Goal: Information Seeking & Learning: Check status

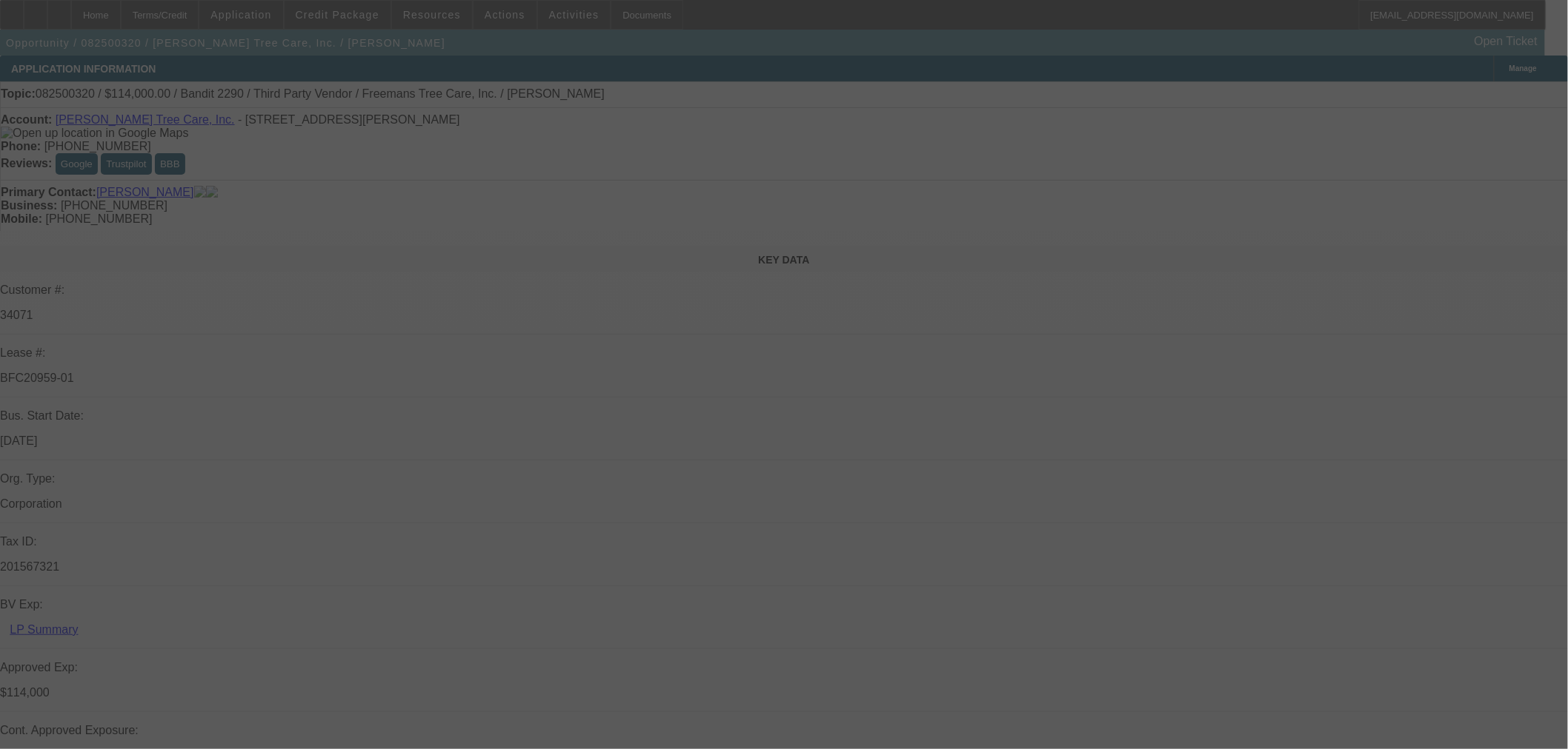
click at [1457, 100] on div at bounding box center [784, 374] width 1568 height 749
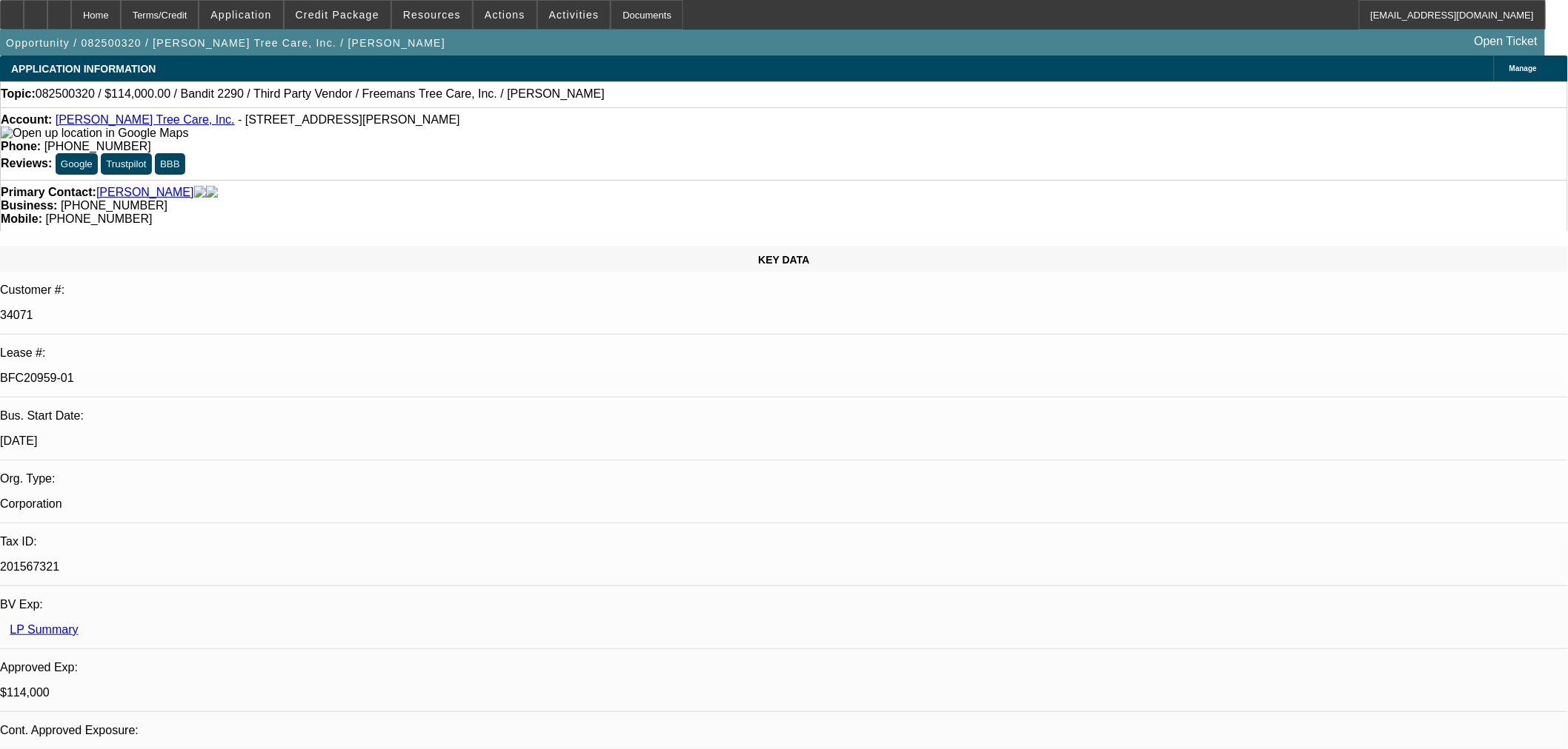
select select "0"
select select "6"
select select "0"
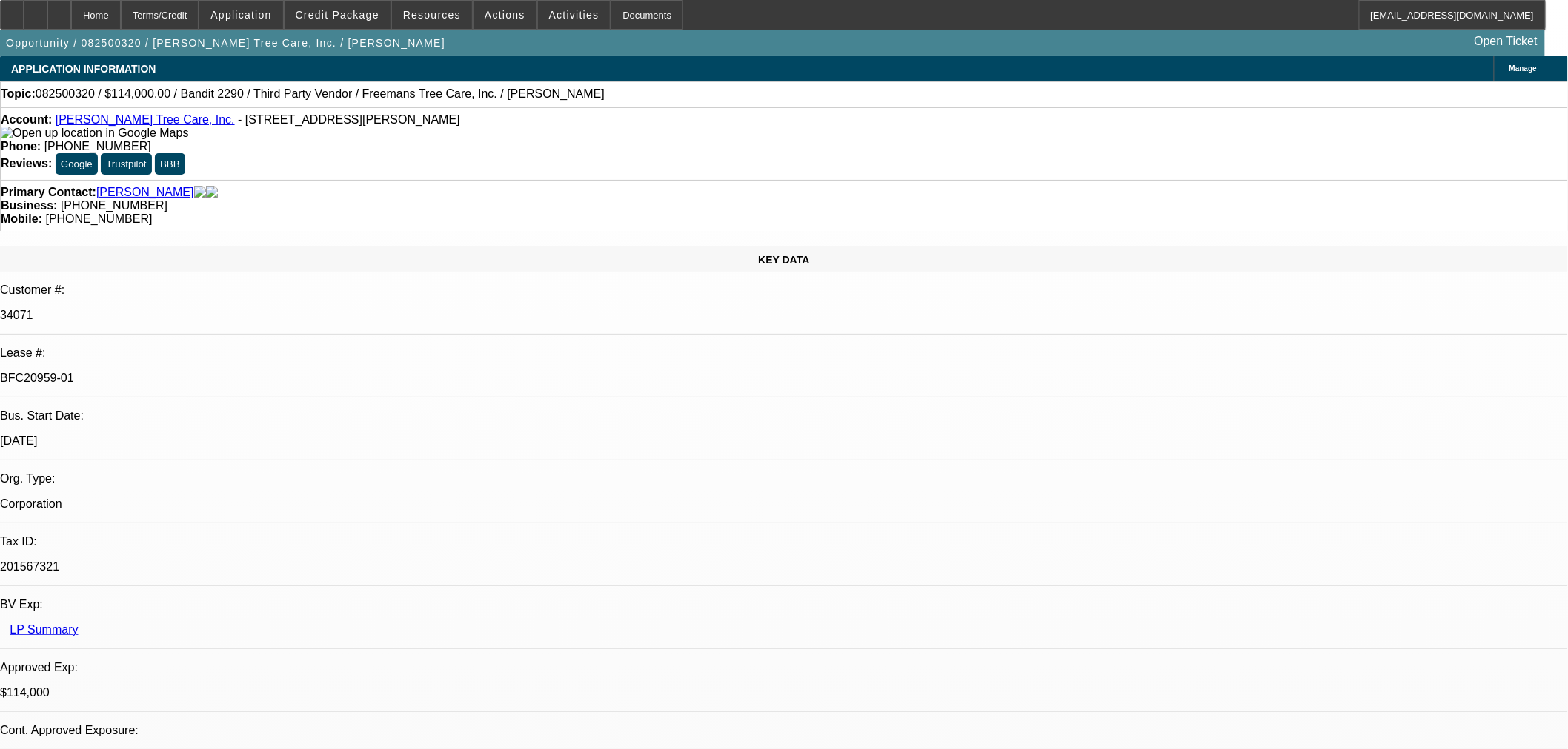
select select "0"
select select "6"
select select "0"
select select "2"
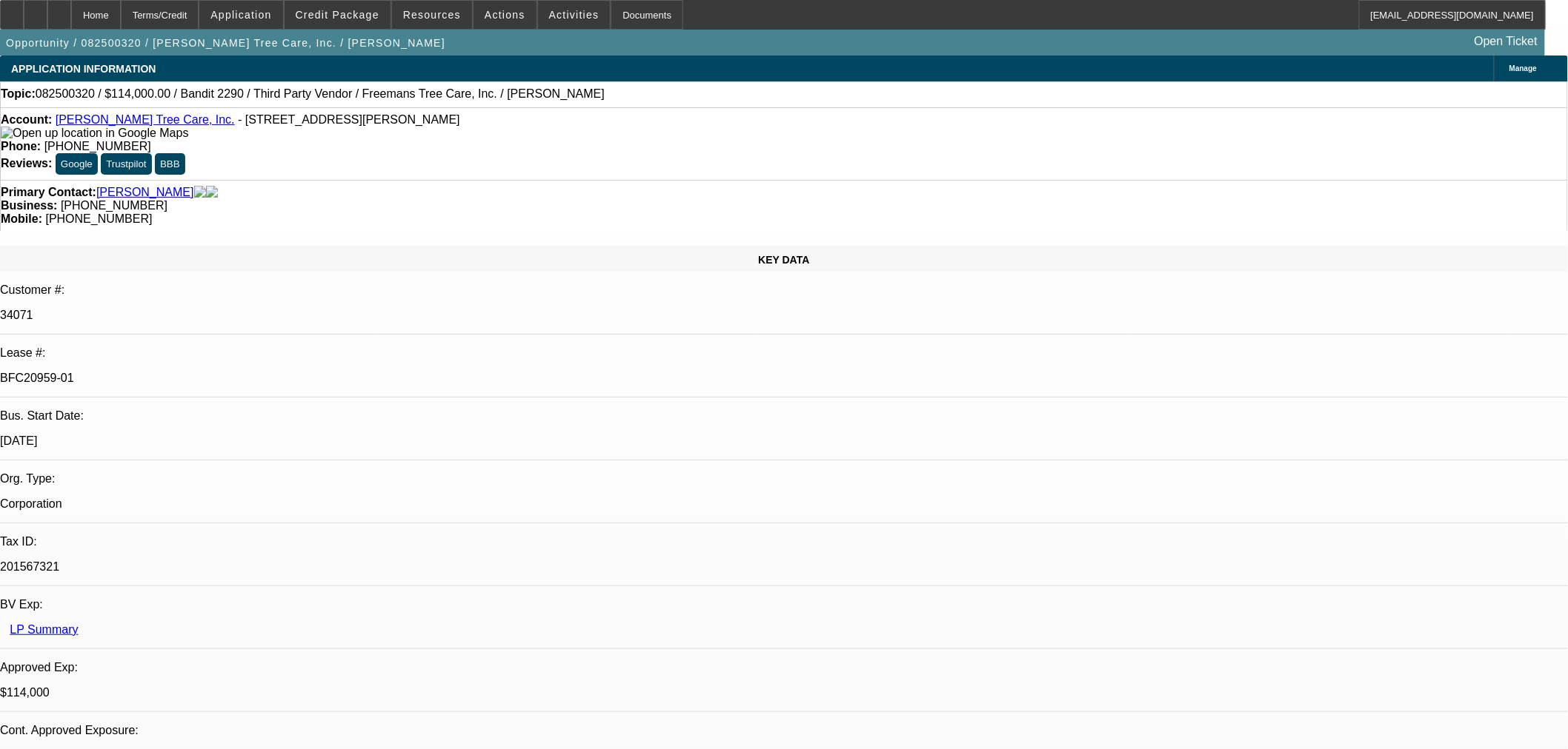
select select "2"
select select "0"
select select "6"
select select "0"
select select "2"
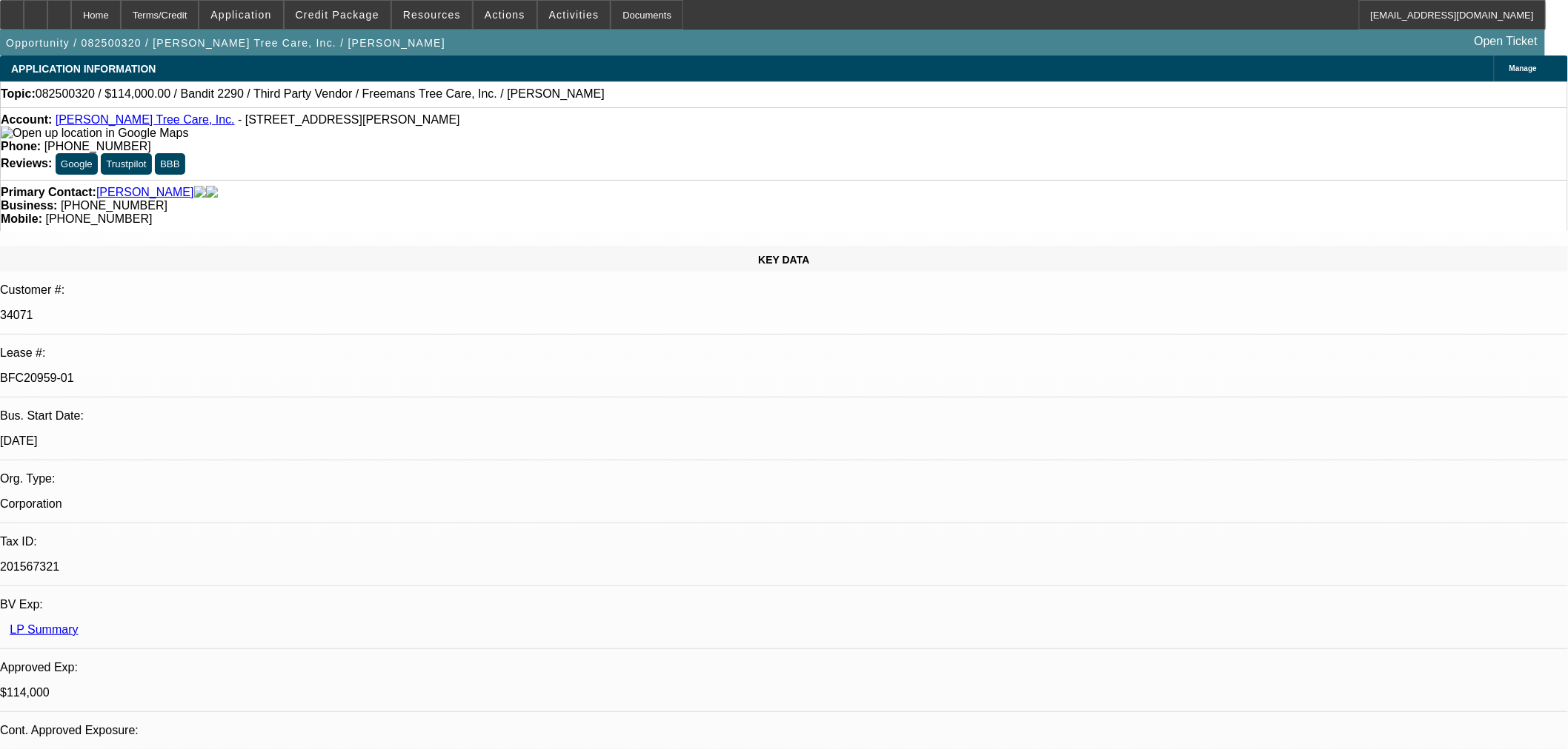
select select "2"
select select "0"
select select "6"
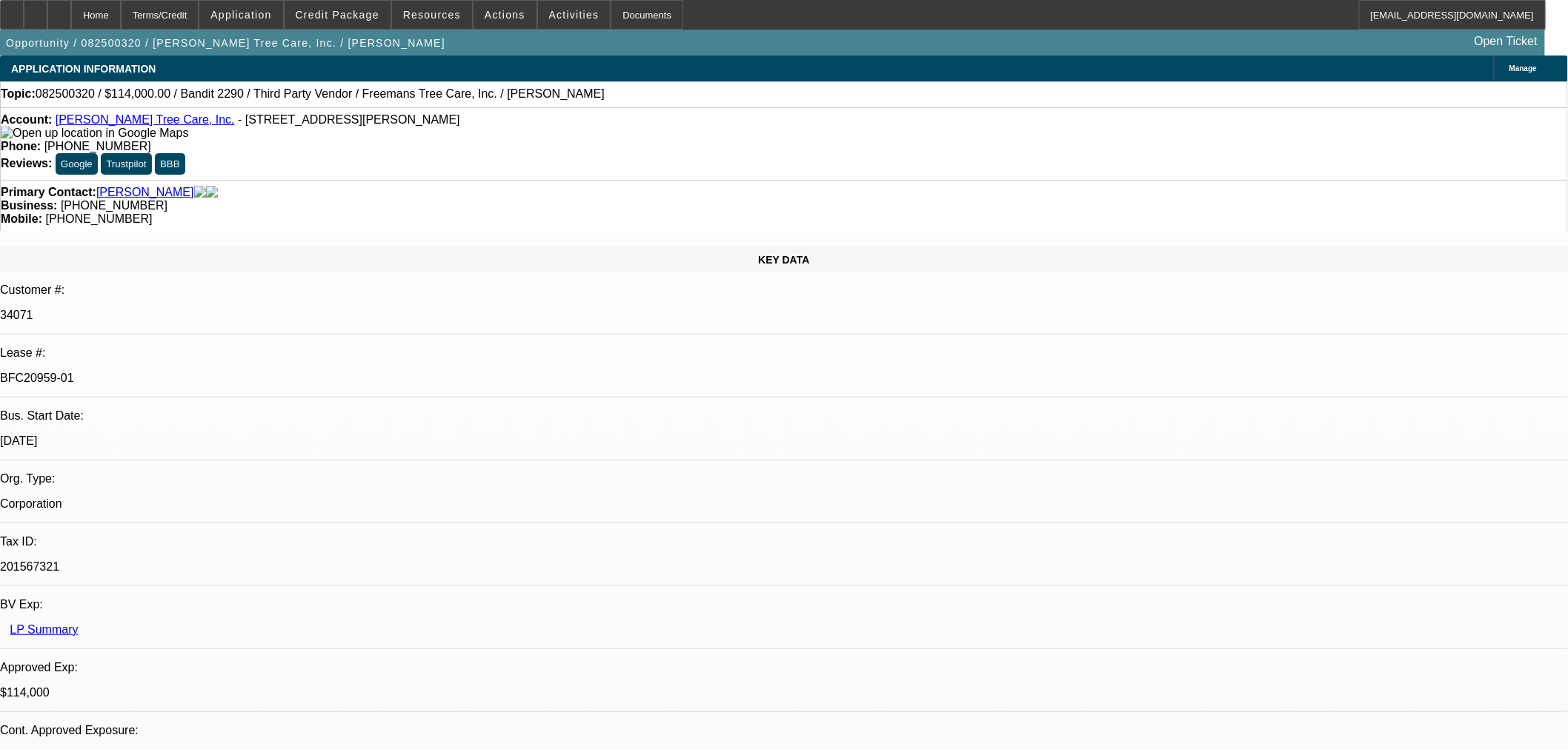
drag, startPoint x: 123, startPoint y: 6, endPoint x: 99, endPoint y: 15, distance: 25.6
click at [99, 15] on div "Home Terms/Credit Application Credit Package Resources Actions Activities Docum…" at bounding box center [772, 15] width 1546 height 30
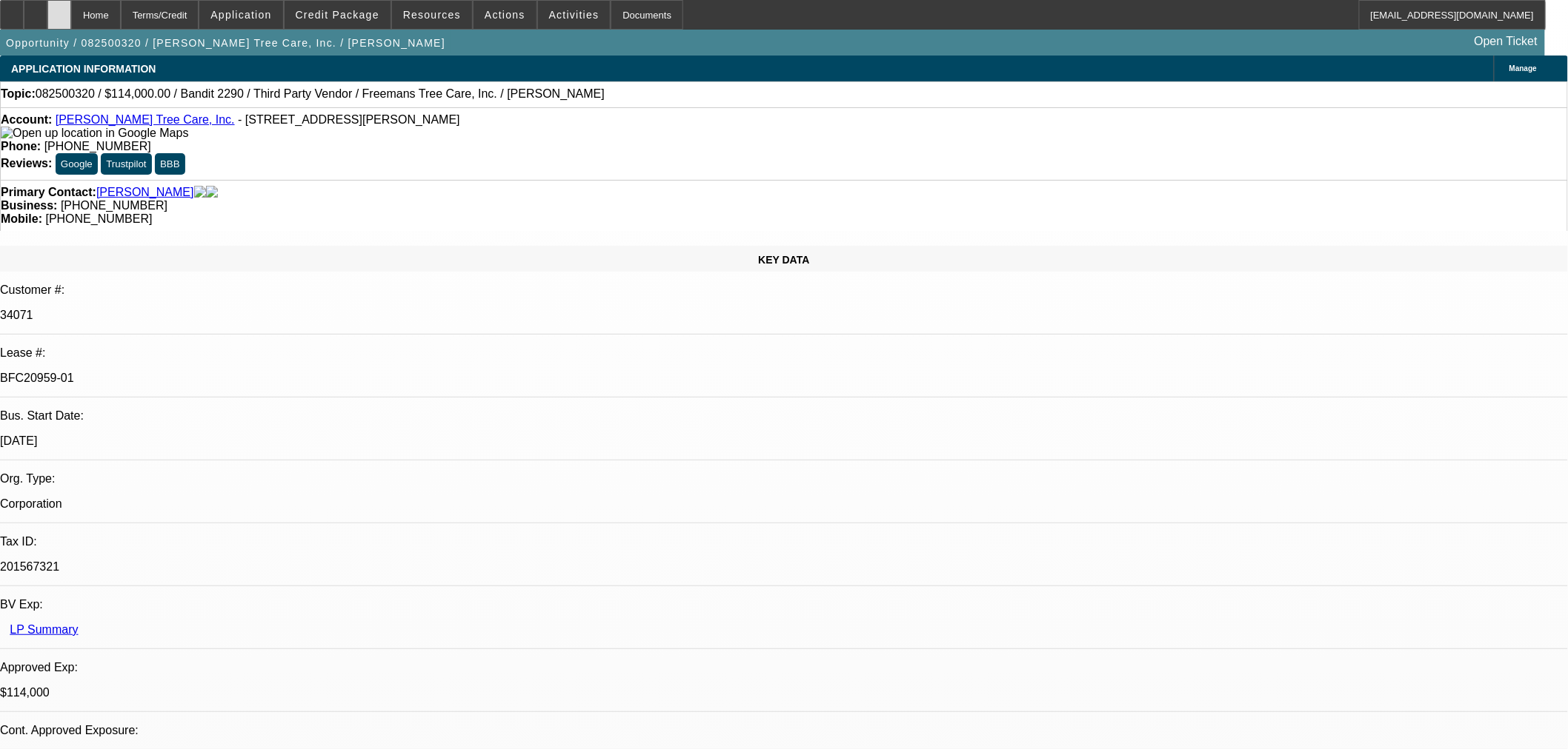
click at [71, 15] on div at bounding box center [59, 15] width 24 height 30
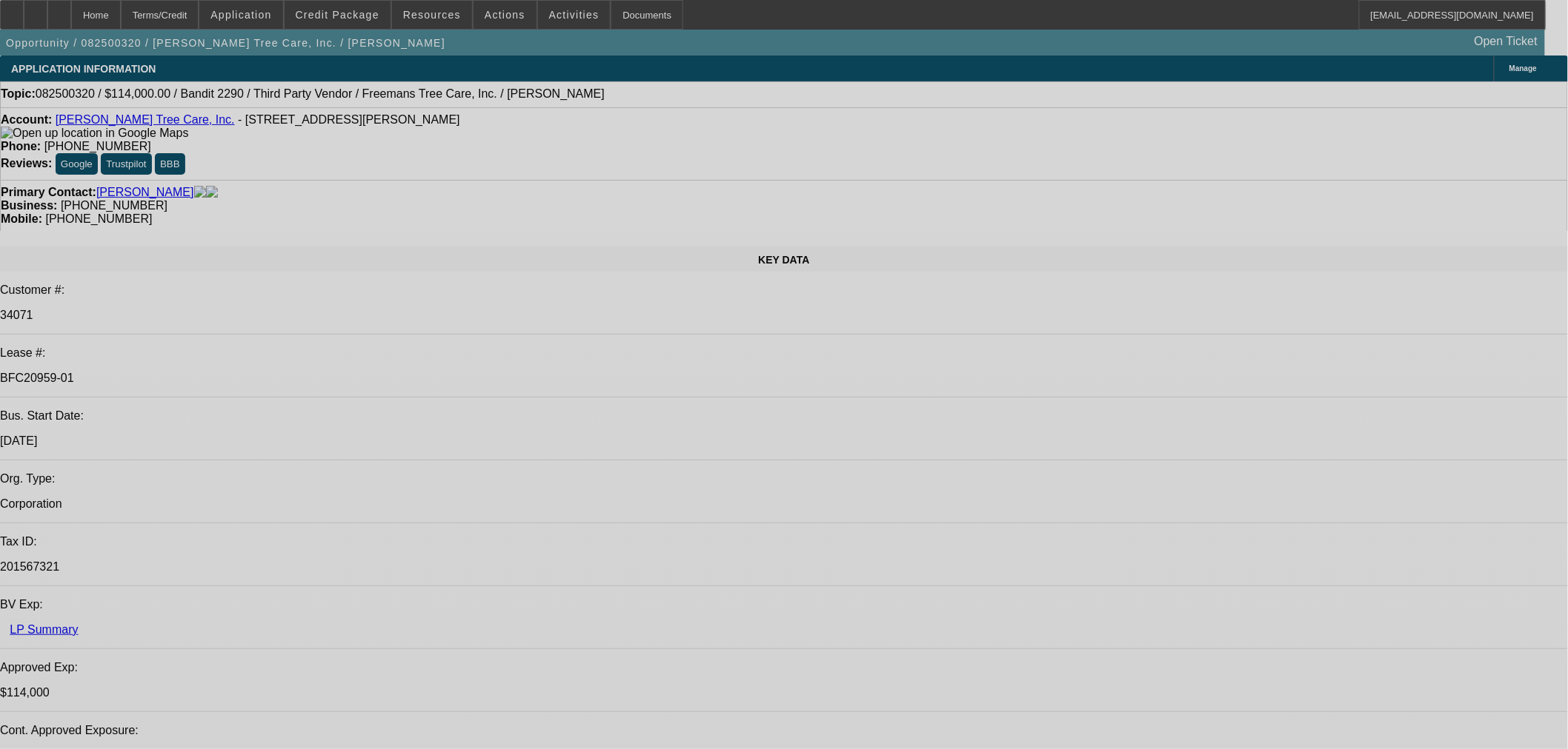
select select "0"
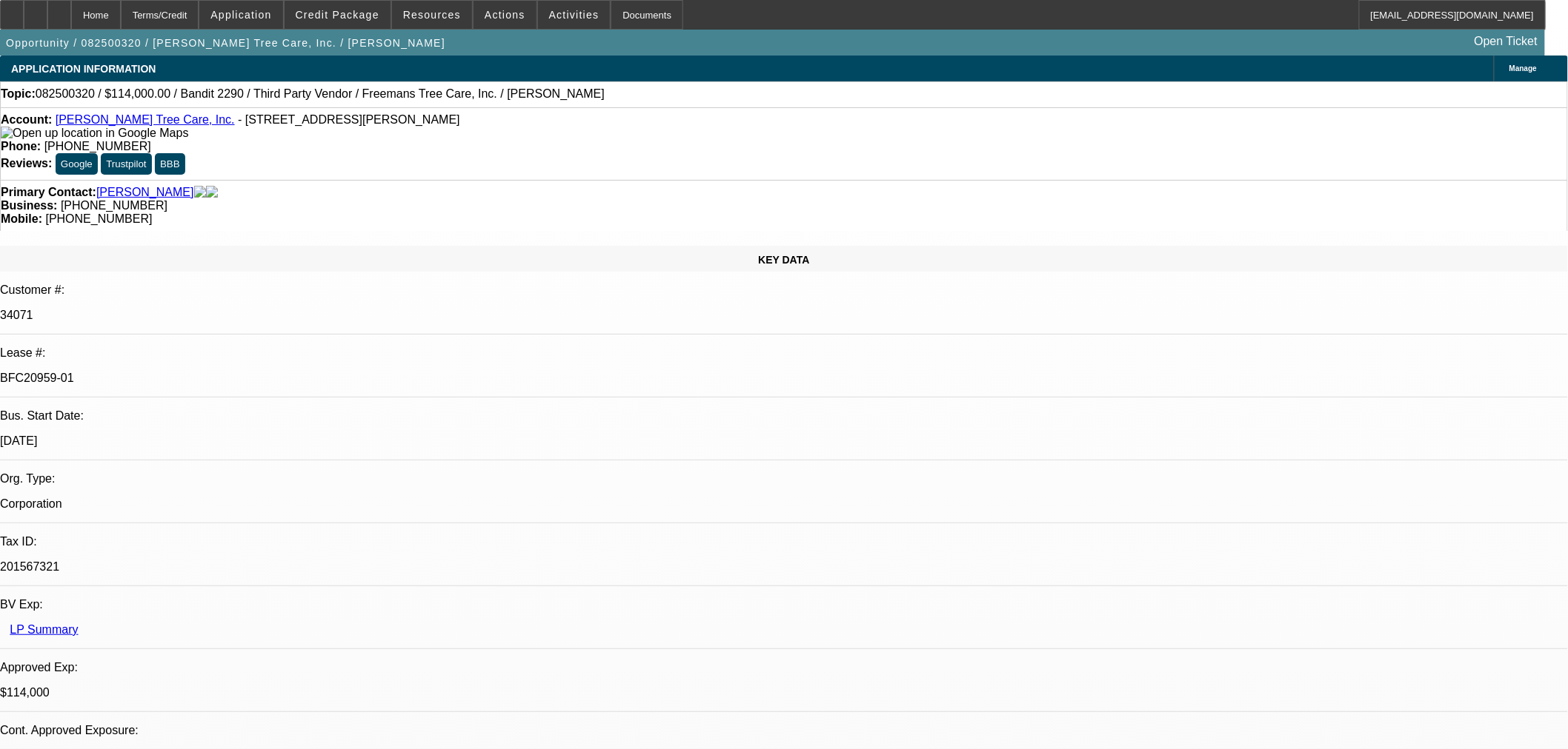
select select "0"
select select "6"
select select "0"
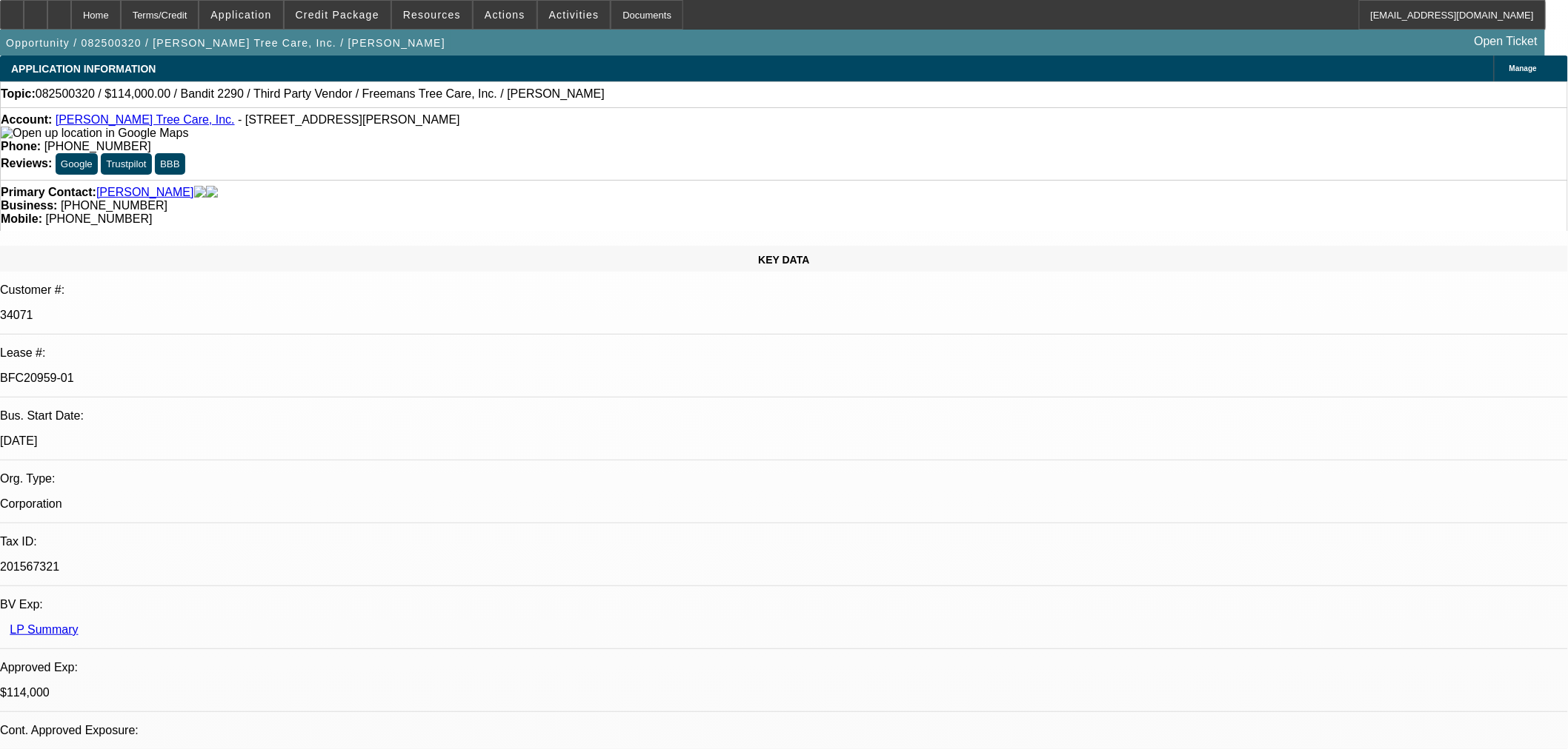
select select "0"
select select "6"
select select "0"
select select "2"
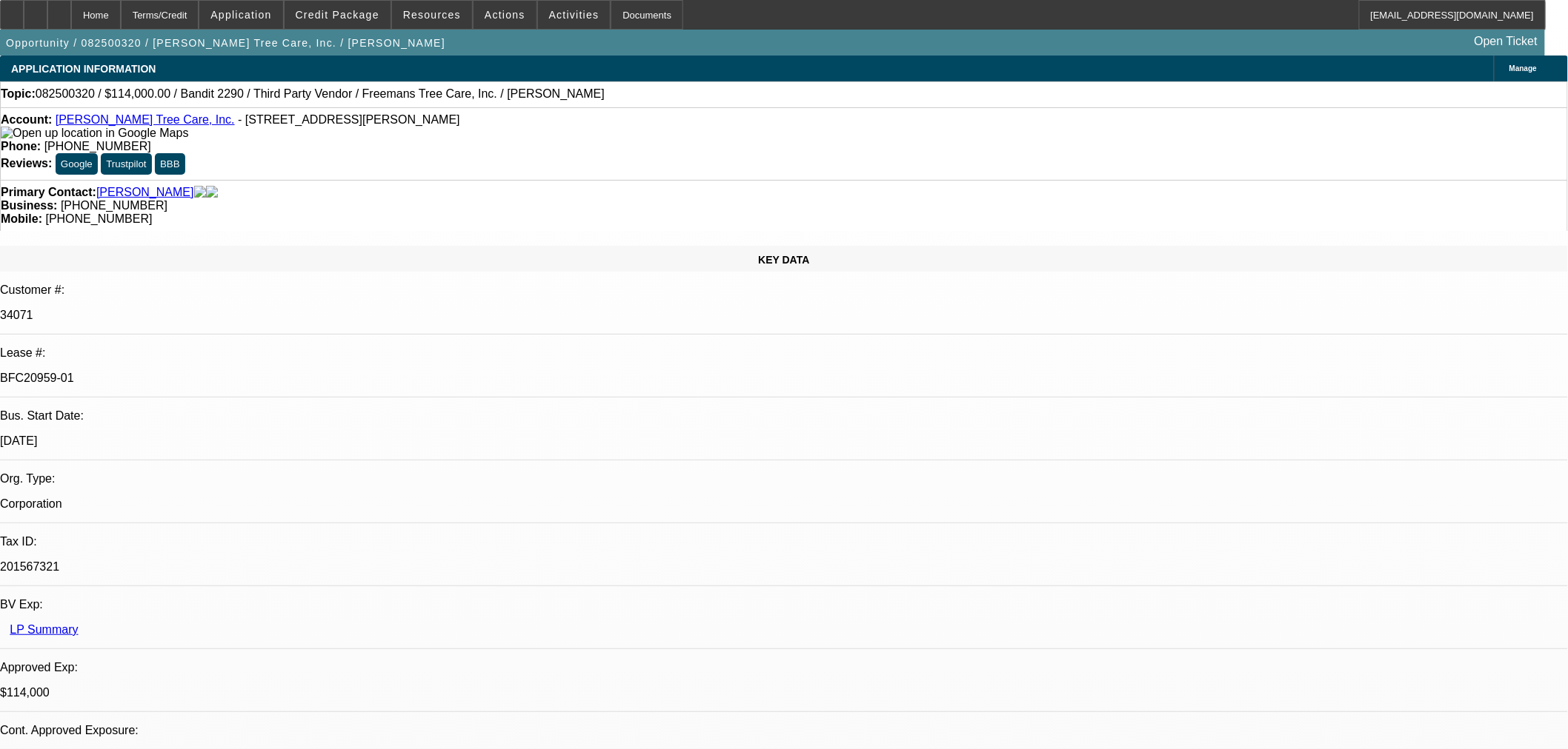
select select "0"
select select "6"
select select "0"
select select "2"
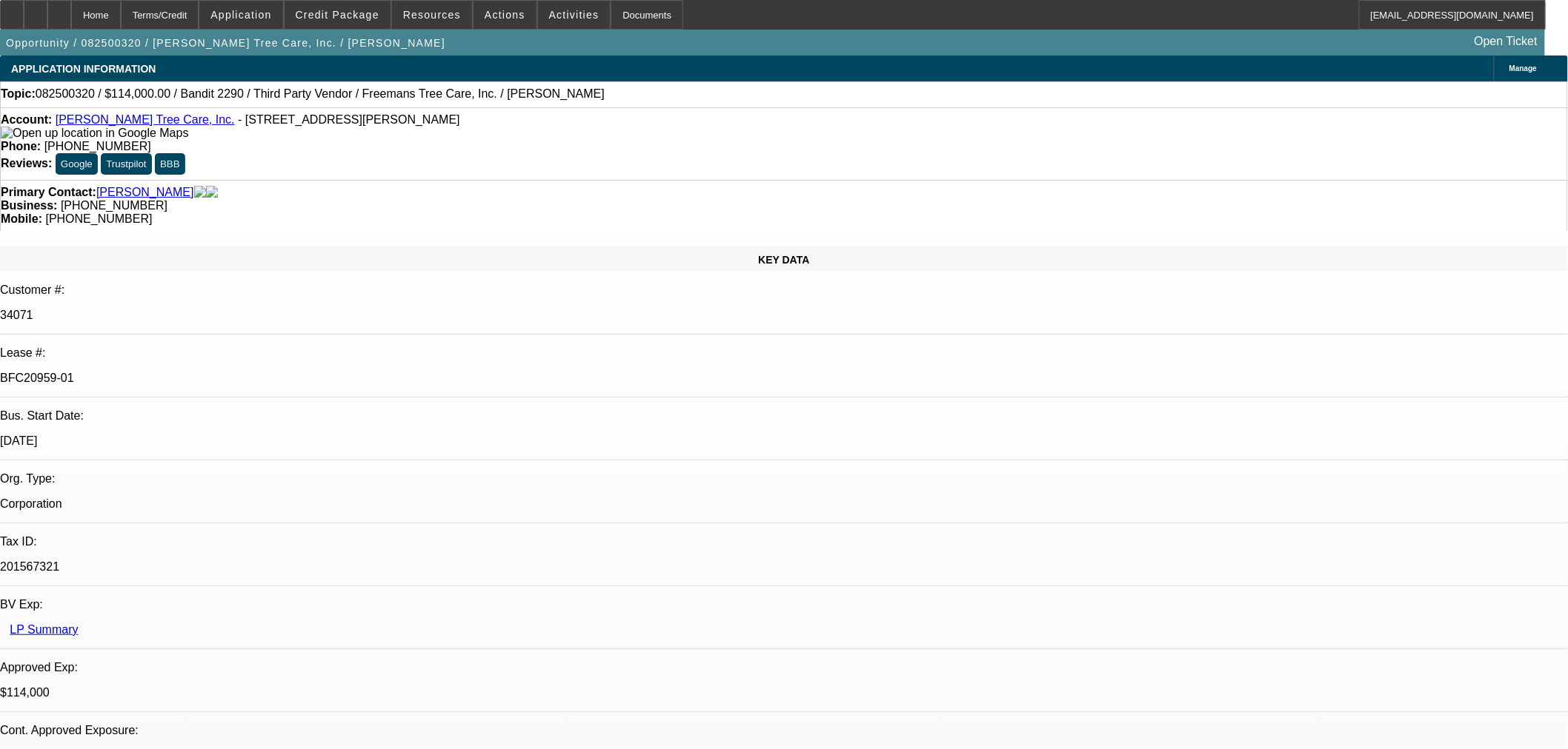
select select "0"
select select "6"
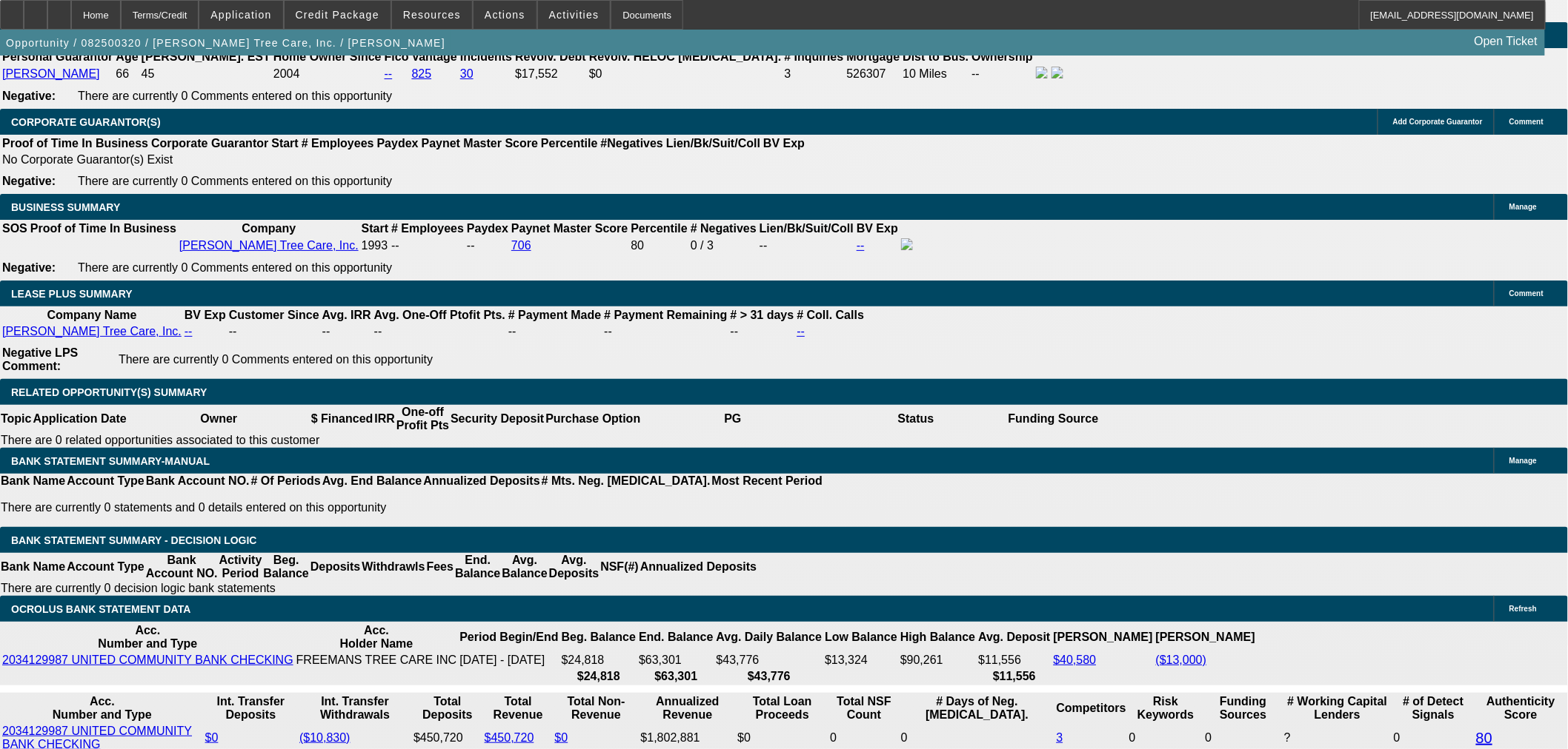
scroll to position [2139, 0]
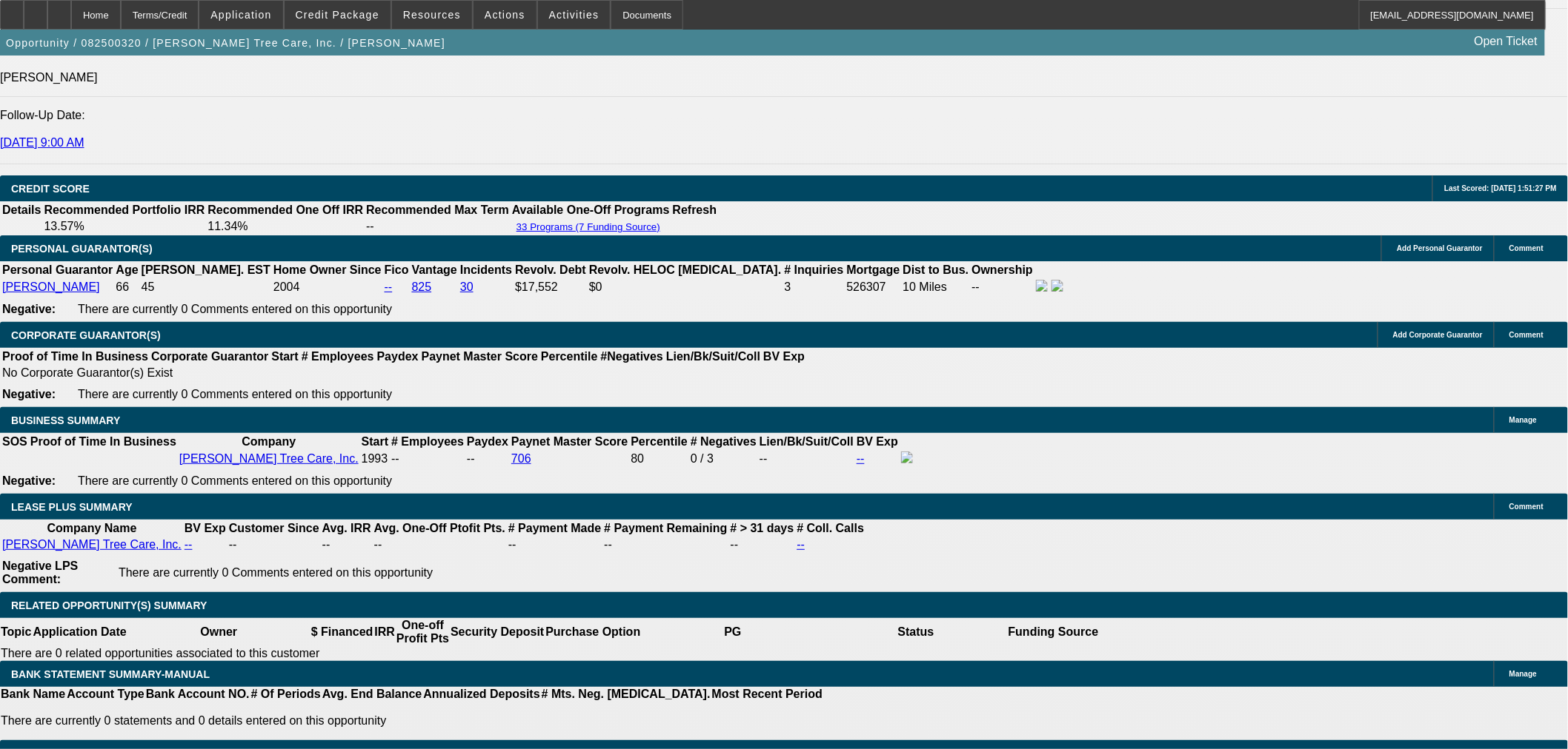
click at [505, 23] on span at bounding box center [505, 15] width 63 height 35
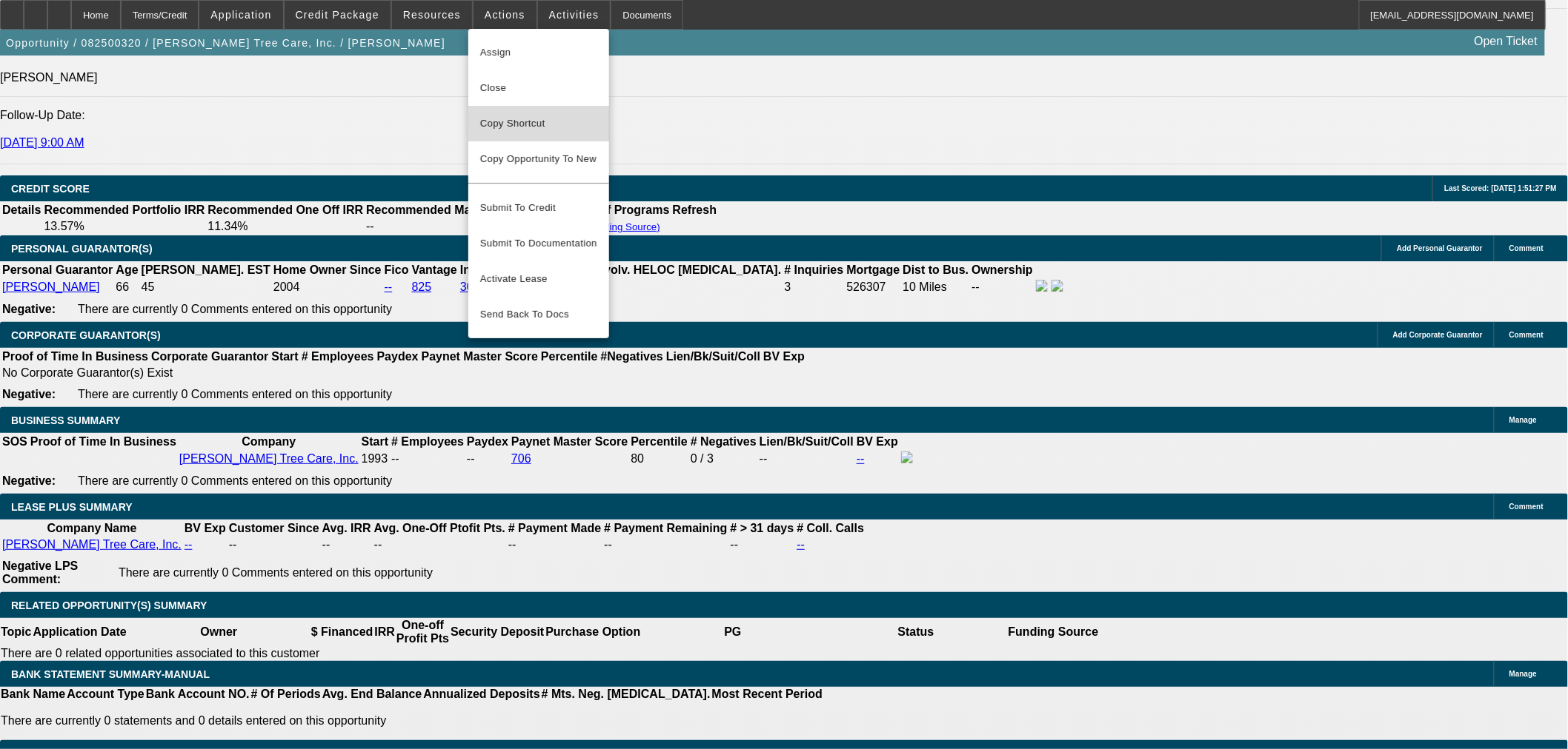
click at [532, 115] on span "Copy Shortcut" at bounding box center [538, 123] width 117 height 18
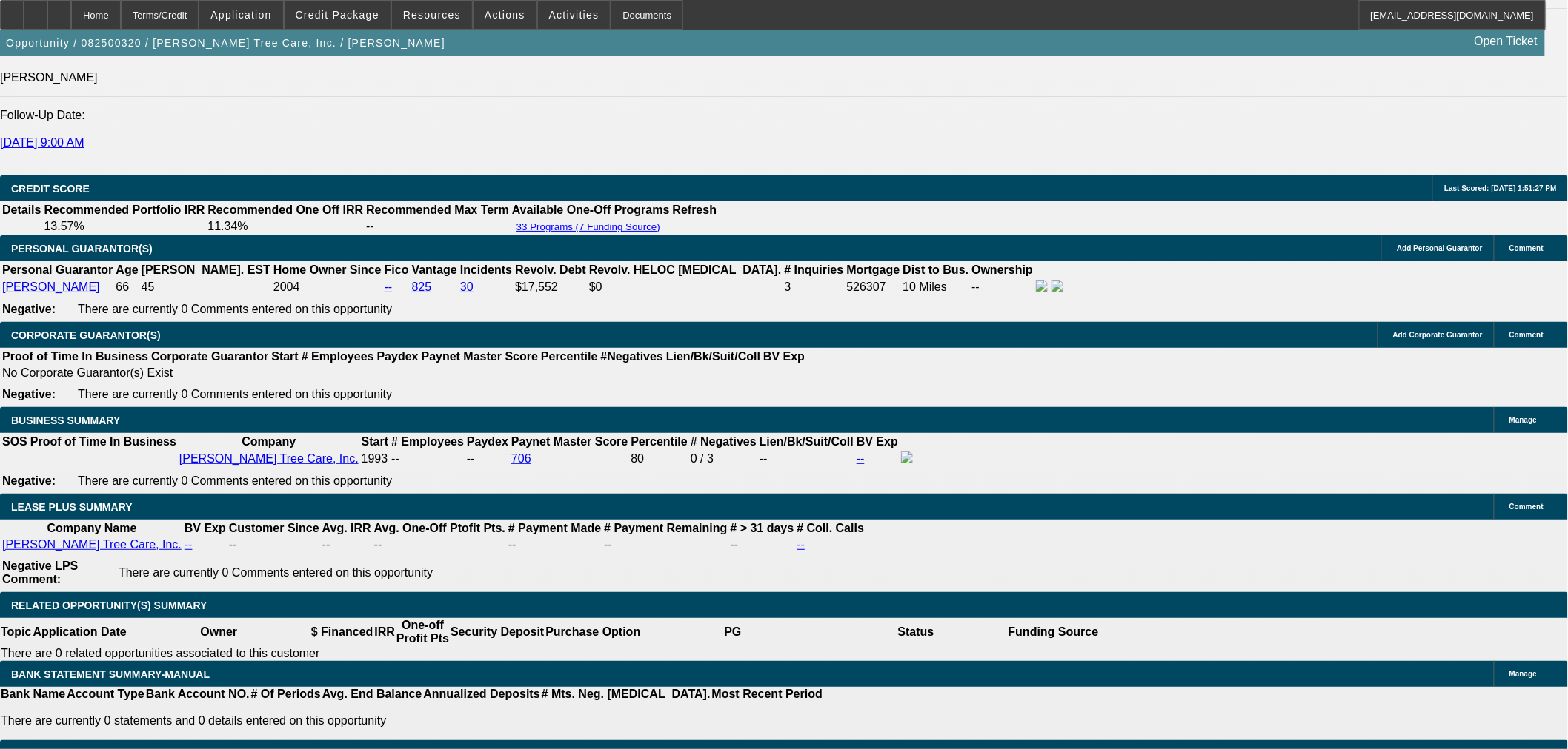
drag, startPoint x: 1486, startPoint y: 106, endPoint x: 1467, endPoint y: 98, distance: 20.6
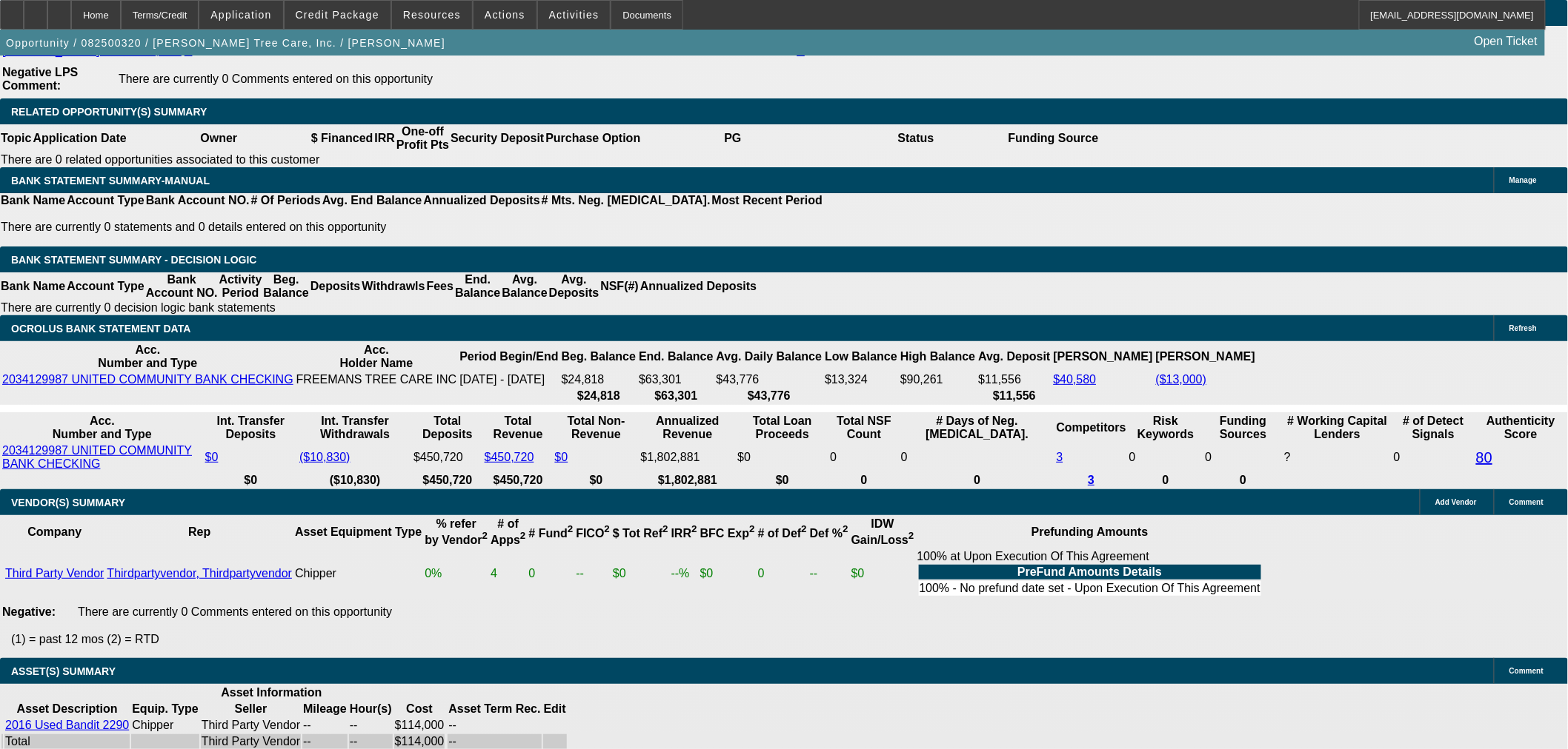
scroll to position [0, 0]
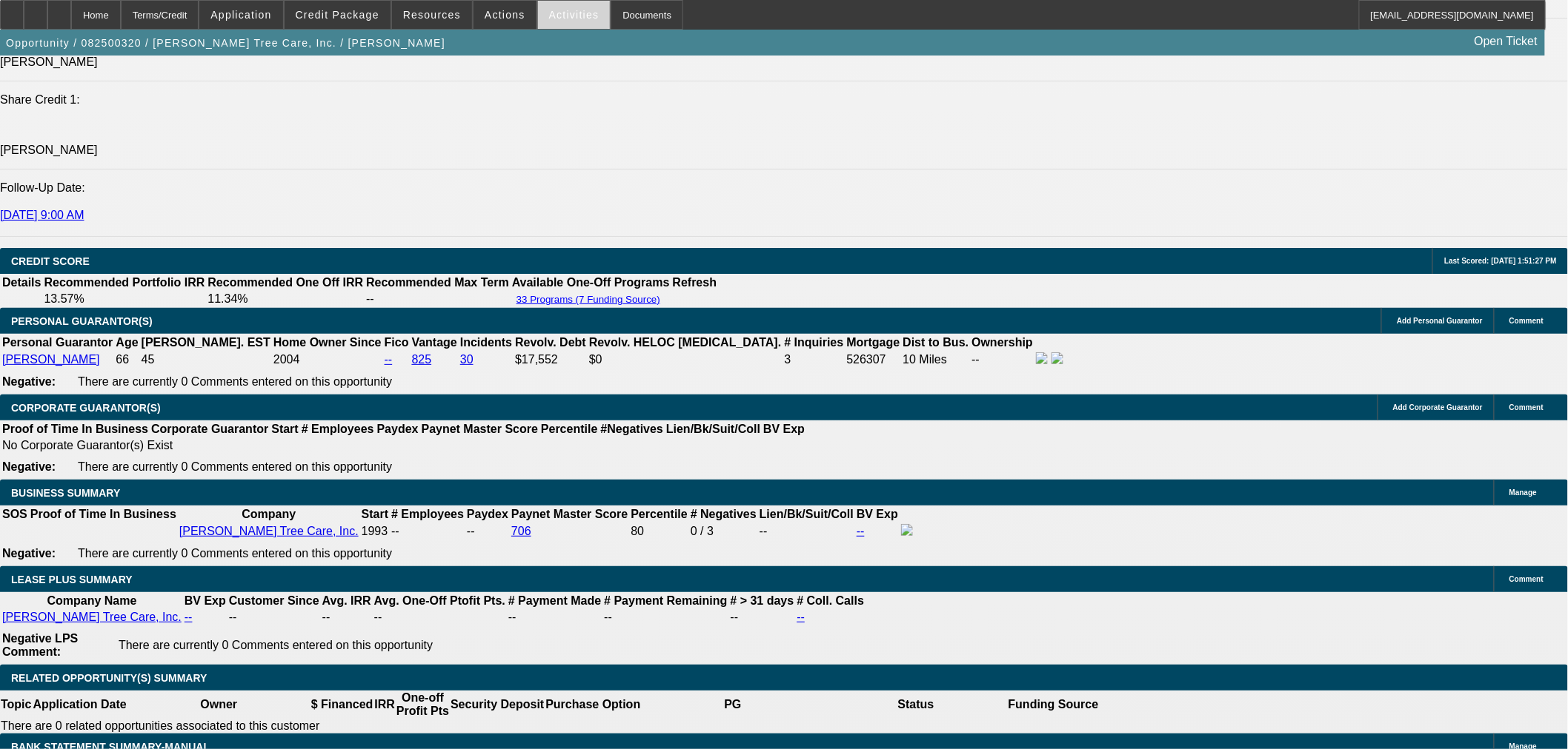
scroll to position [2056, 0]
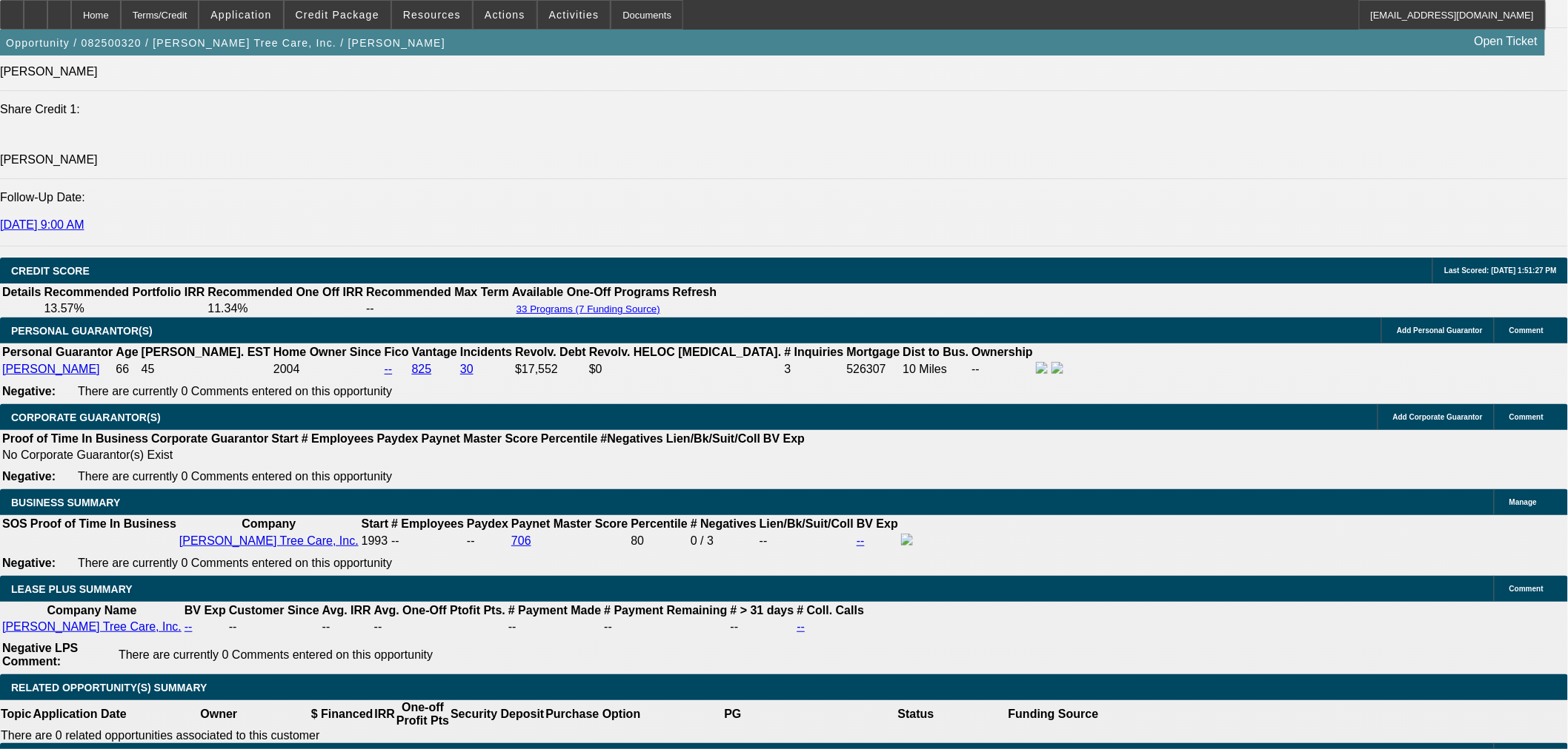
drag, startPoint x: 1248, startPoint y: 170, endPoint x: 1247, endPoint y: 161, distance: 9.1
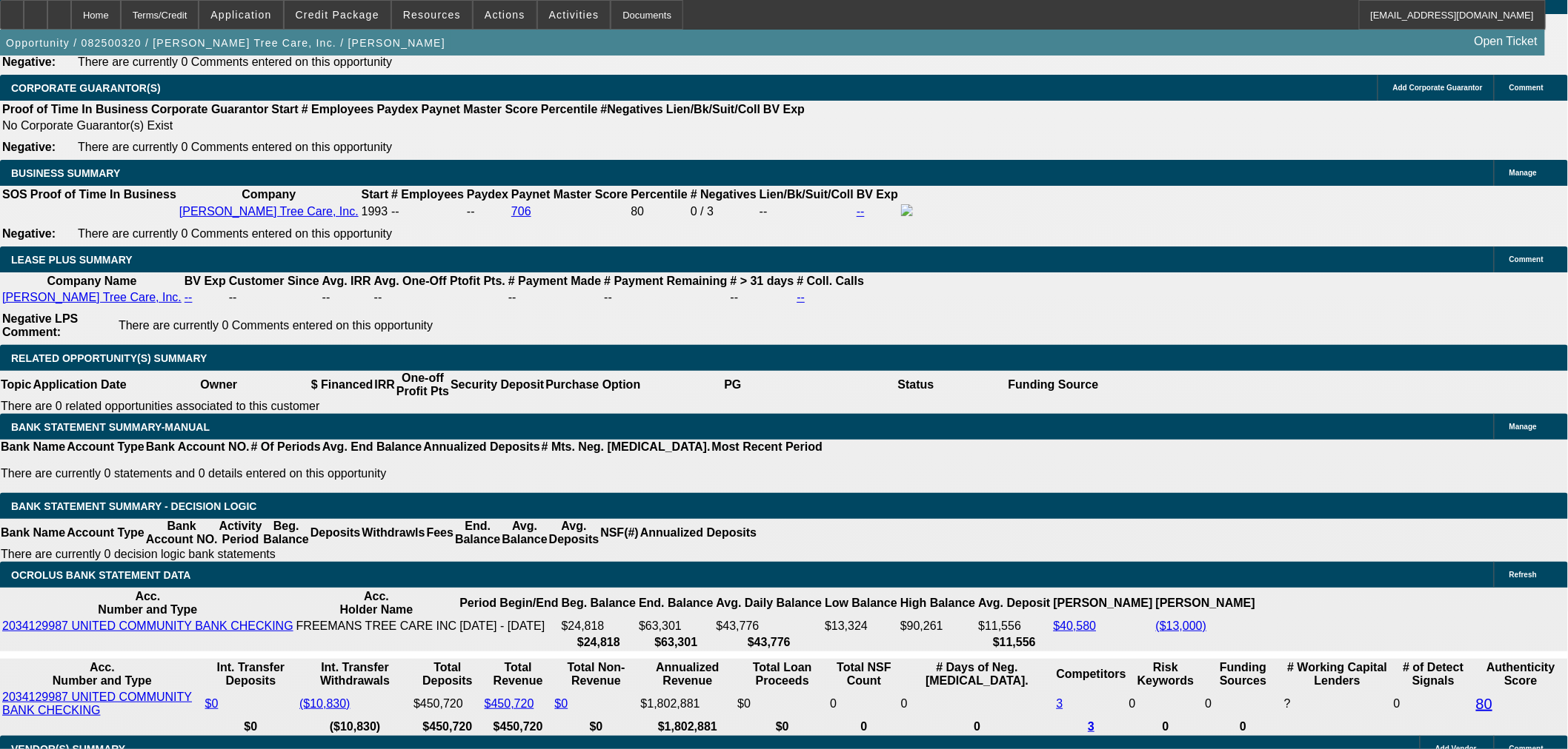
scroll to position [193, 0]
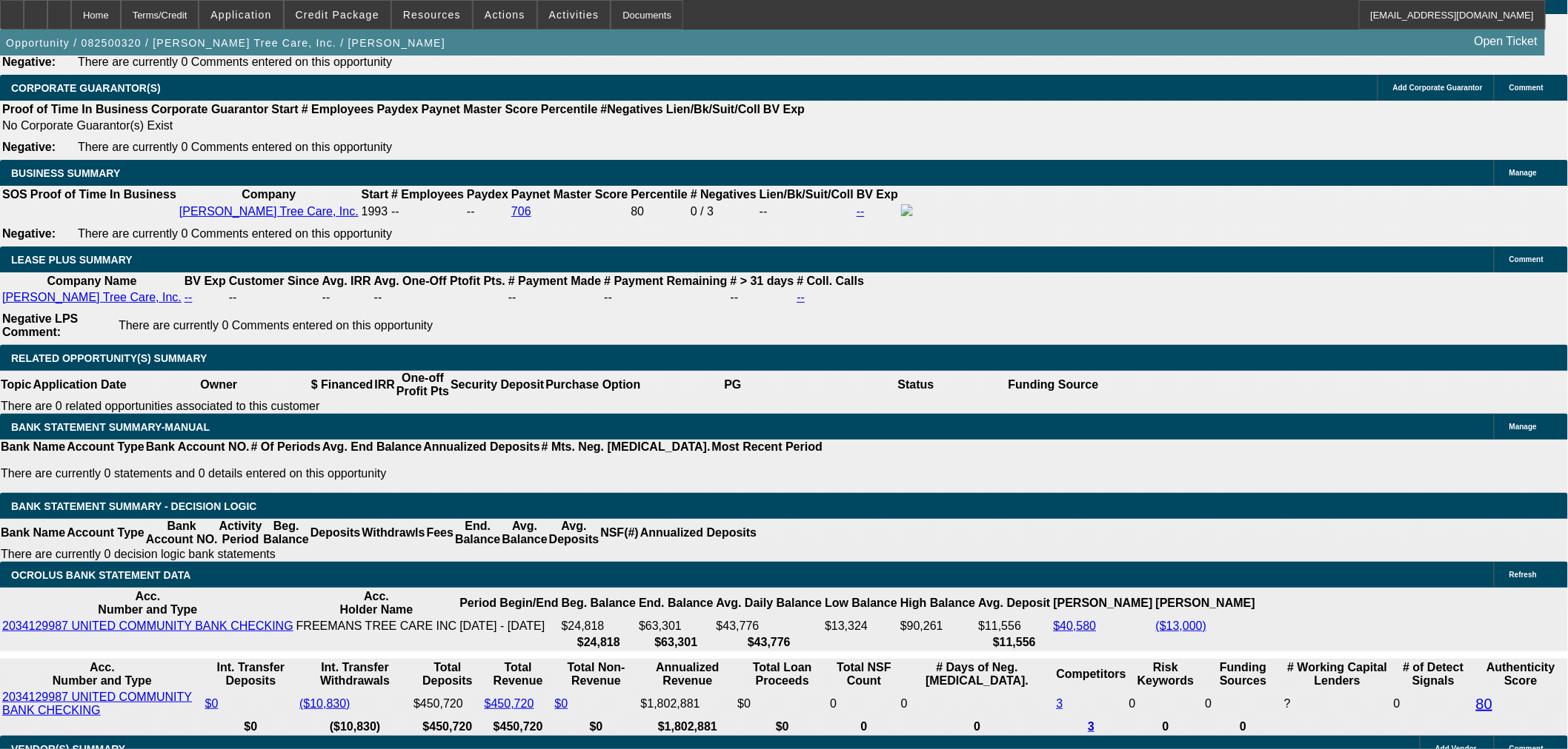
drag, startPoint x: 1130, startPoint y: 167, endPoint x: 1138, endPoint y: 146, distance: 22.5
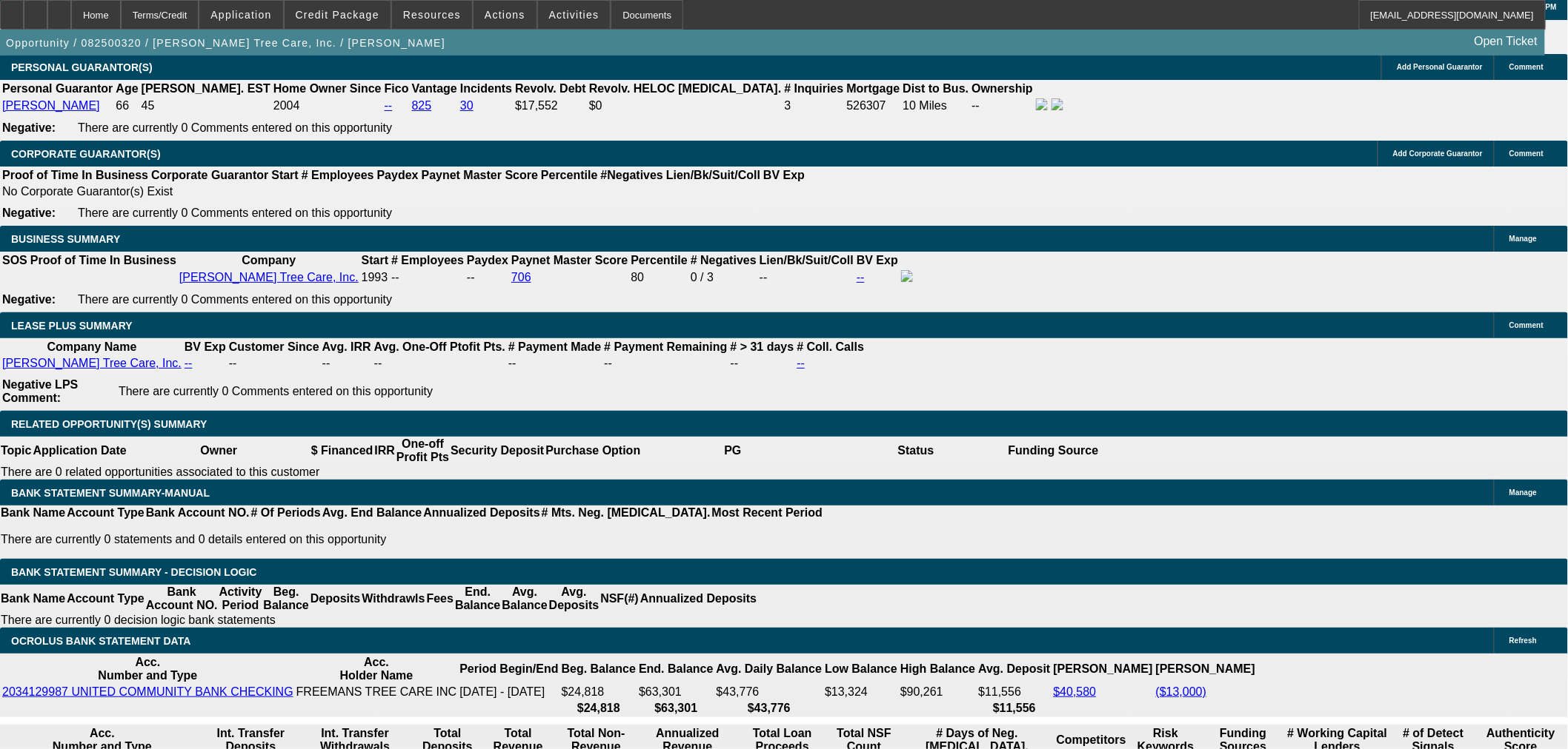
scroll to position [2222, 0]
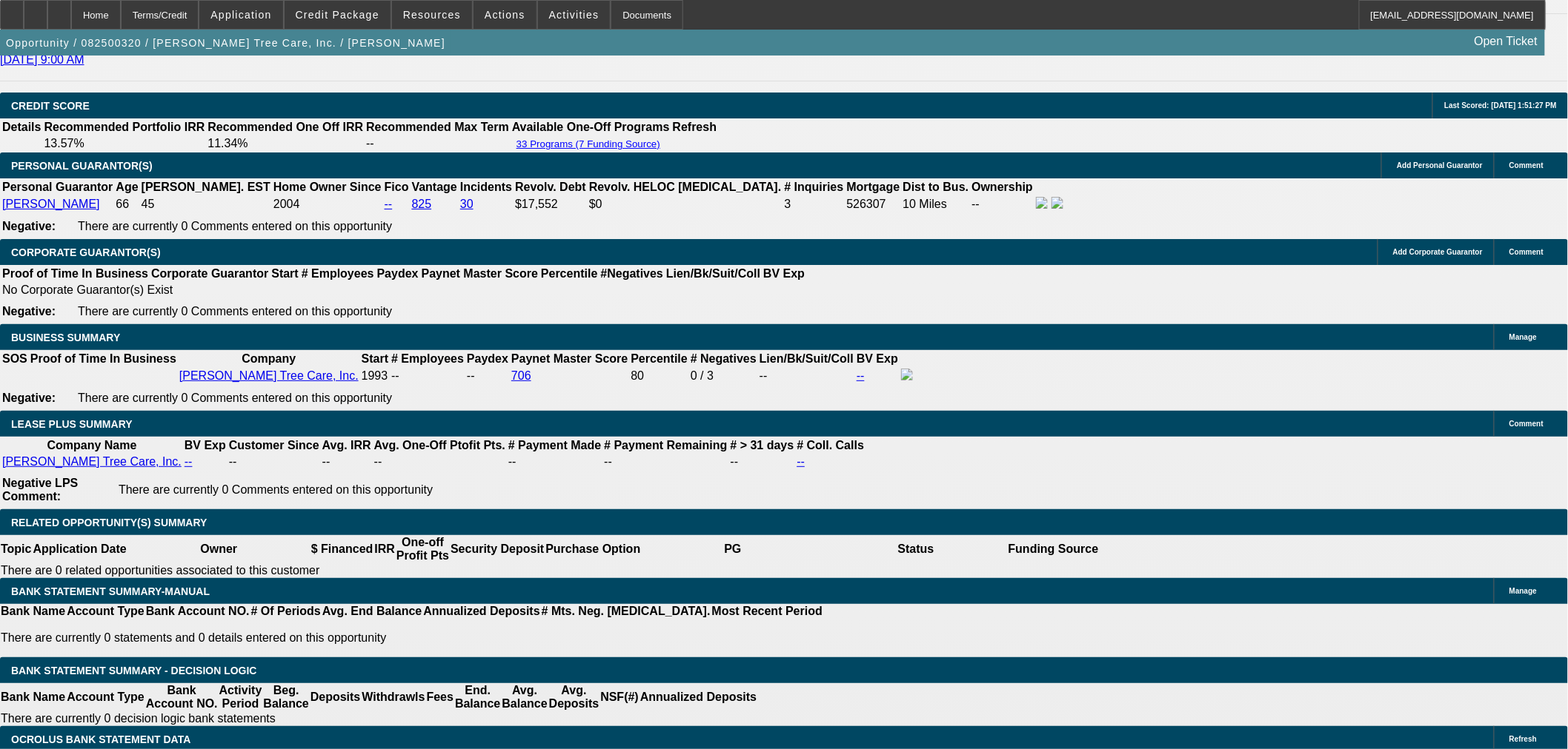
drag, startPoint x: 1360, startPoint y: 417, endPoint x: 1147, endPoint y: 435, distance: 213.8
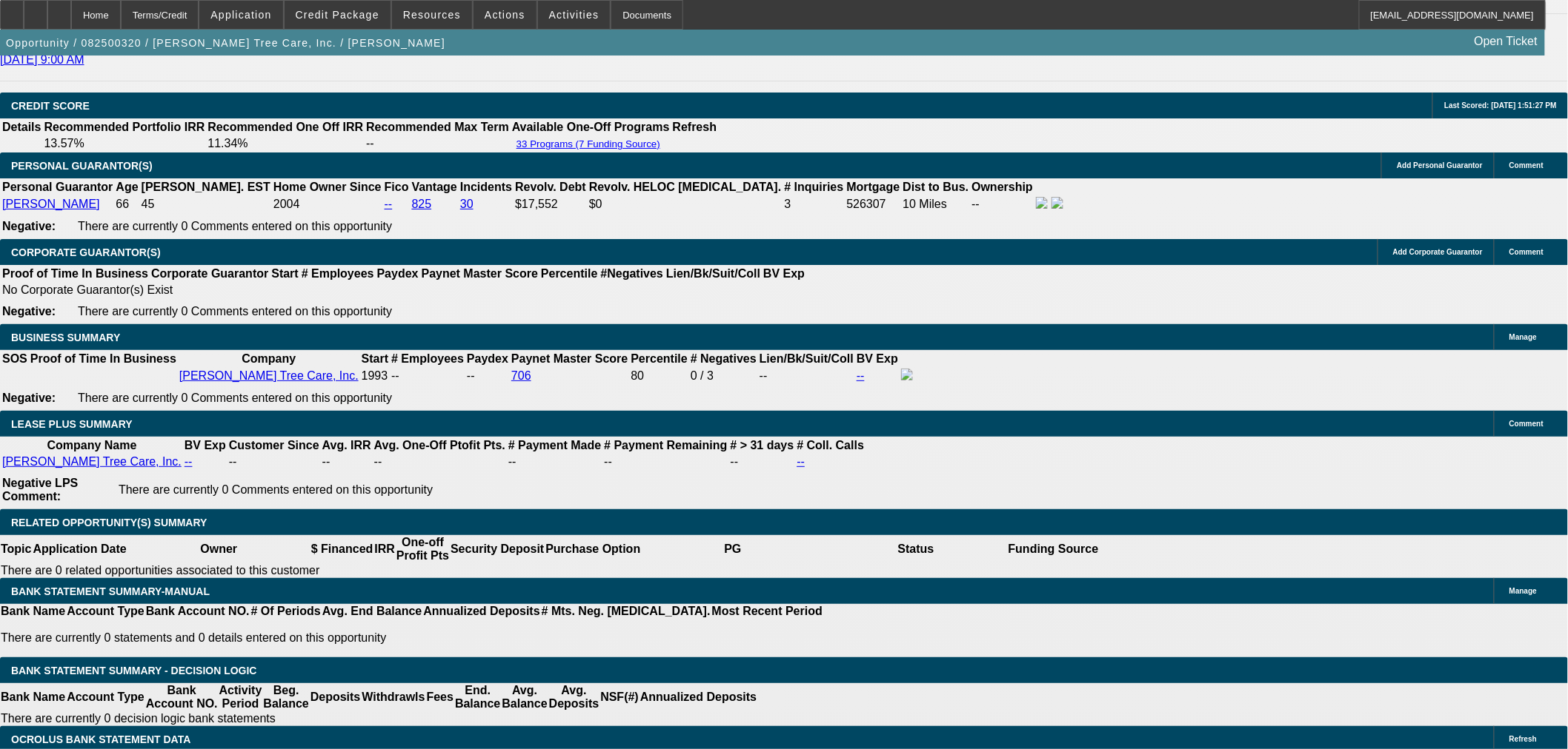
drag, startPoint x: 1352, startPoint y: 425, endPoint x: 1366, endPoint y: 424, distance: 14.0
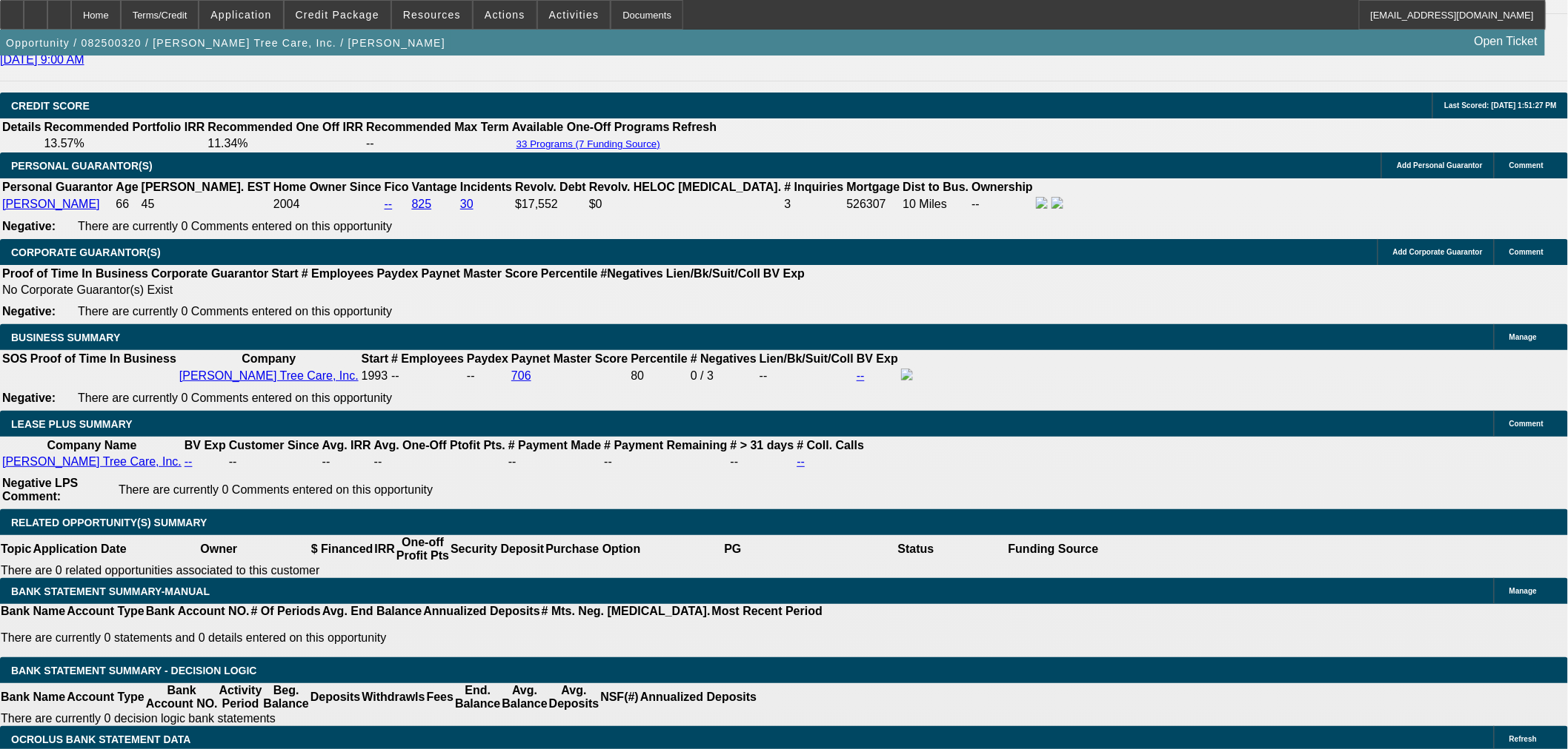
drag, startPoint x: 1361, startPoint y: 423, endPoint x: 1138, endPoint y: 435, distance: 223.3
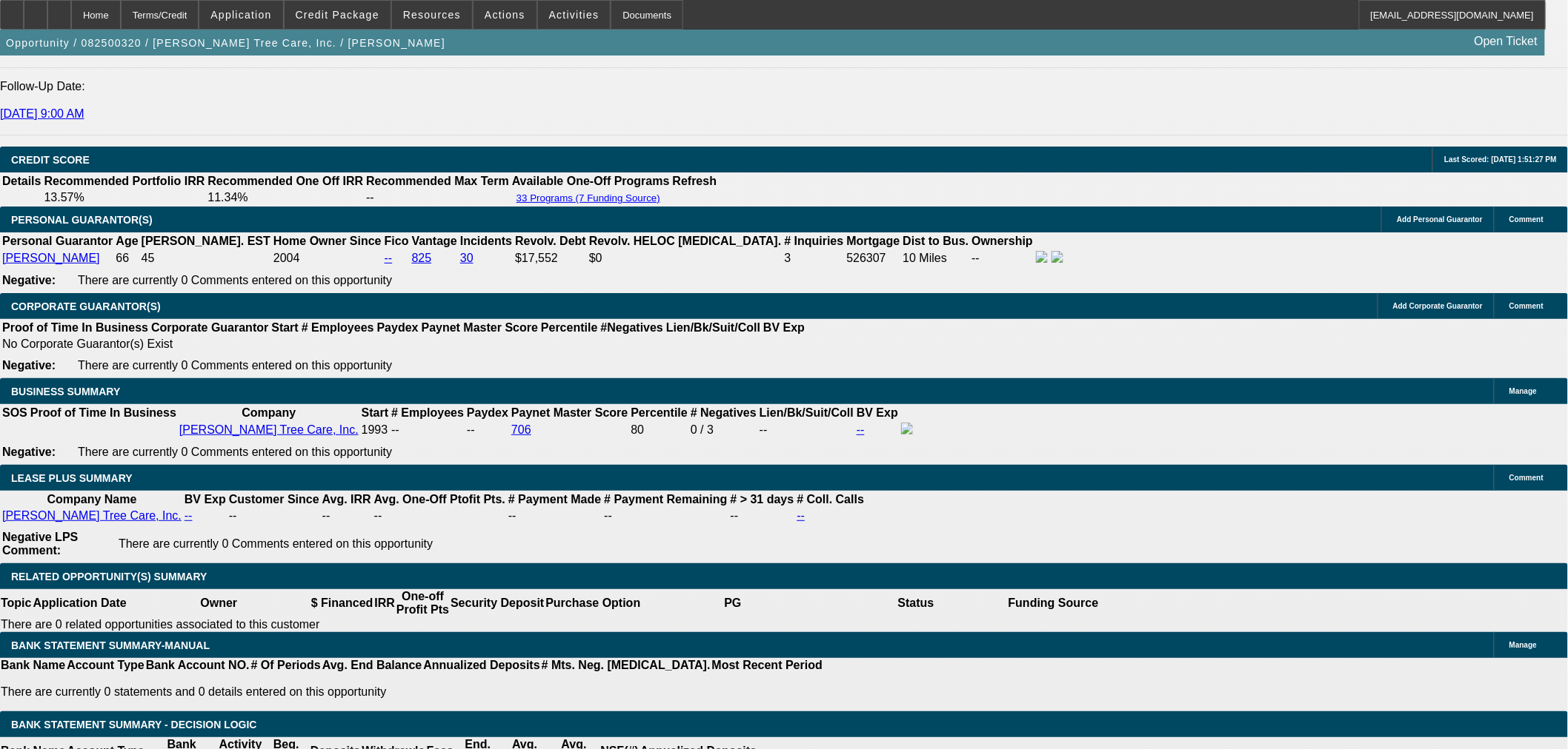
scroll to position [2139, 0]
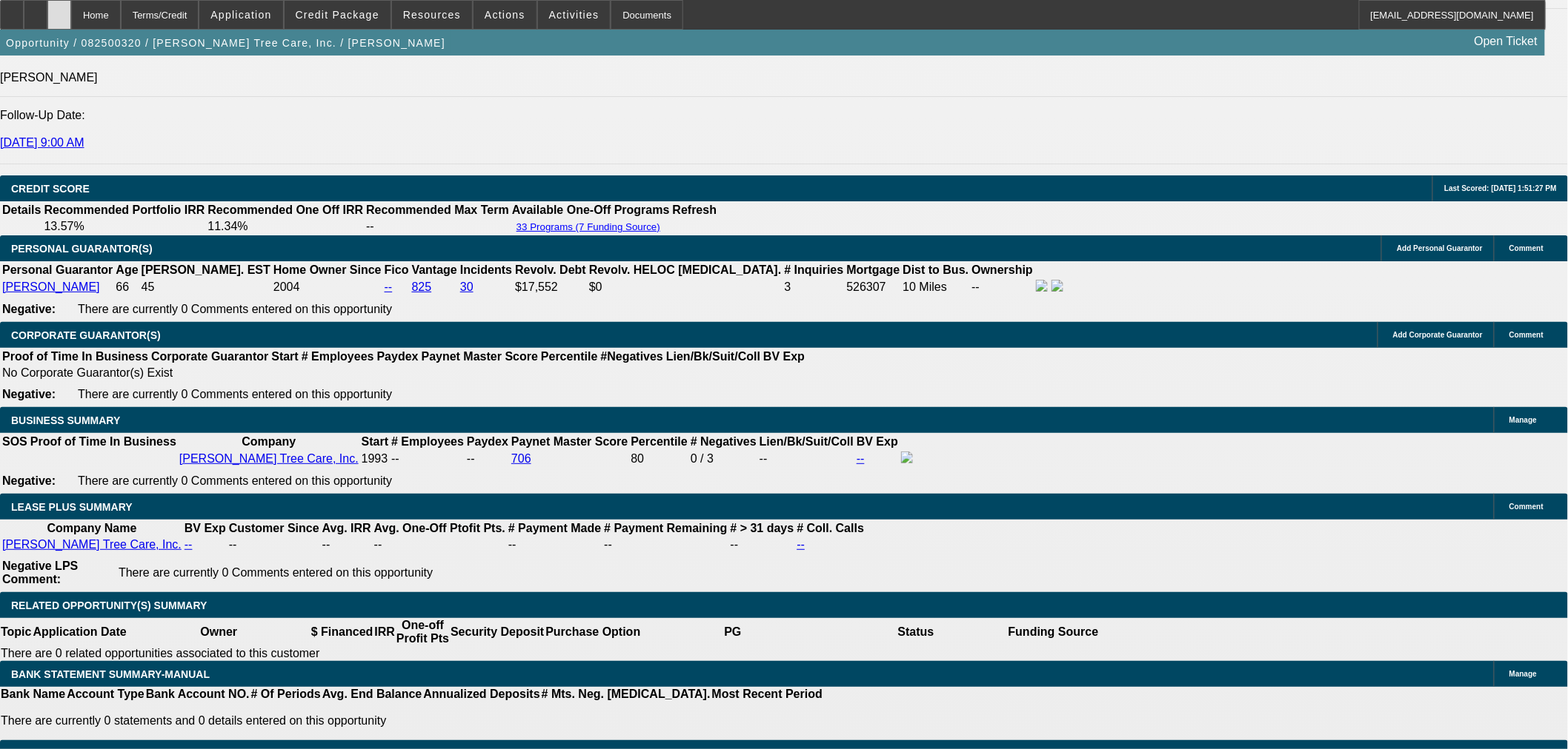
click at [71, 9] on div at bounding box center [59, 15] width 24 height 30
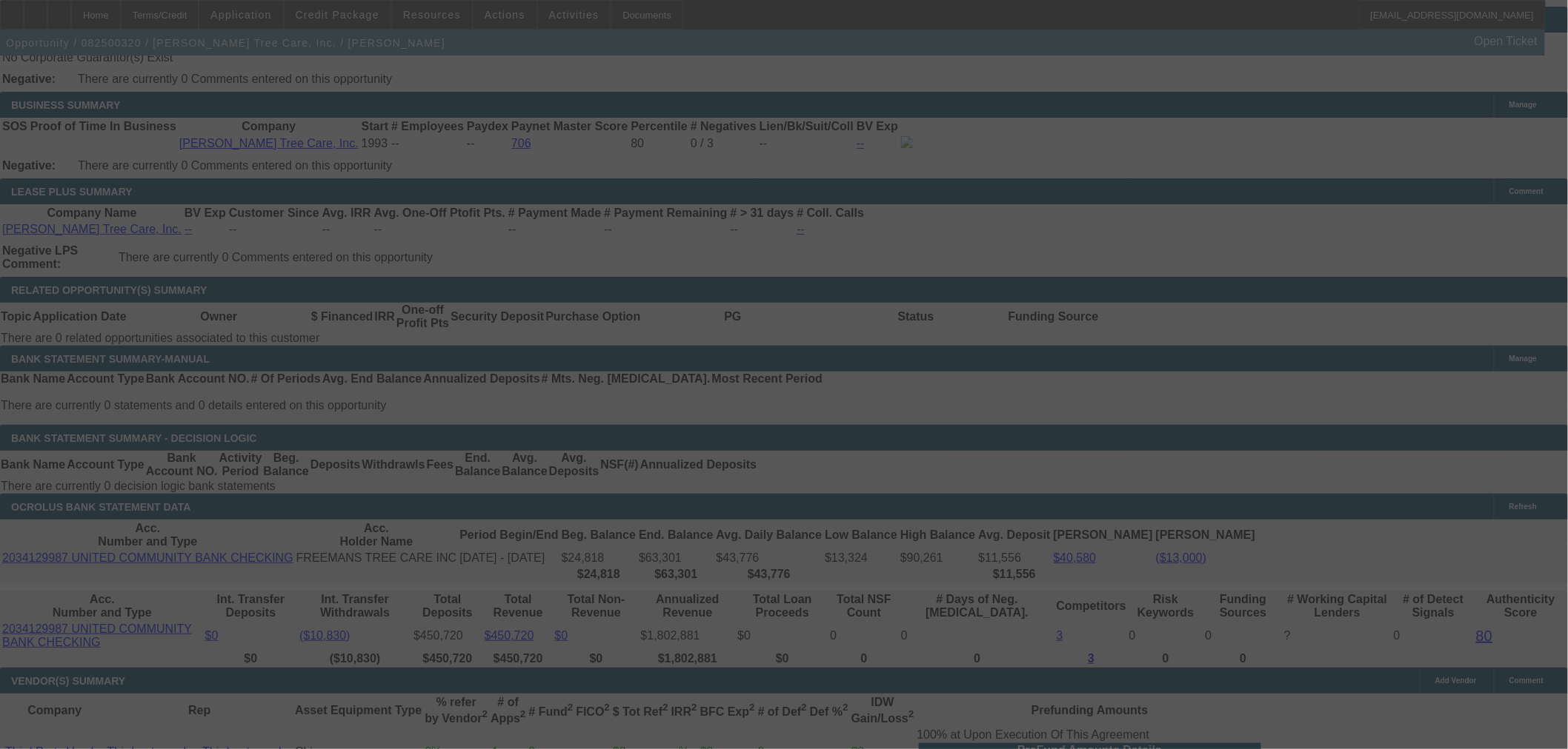
scroll to position [2448, 0]
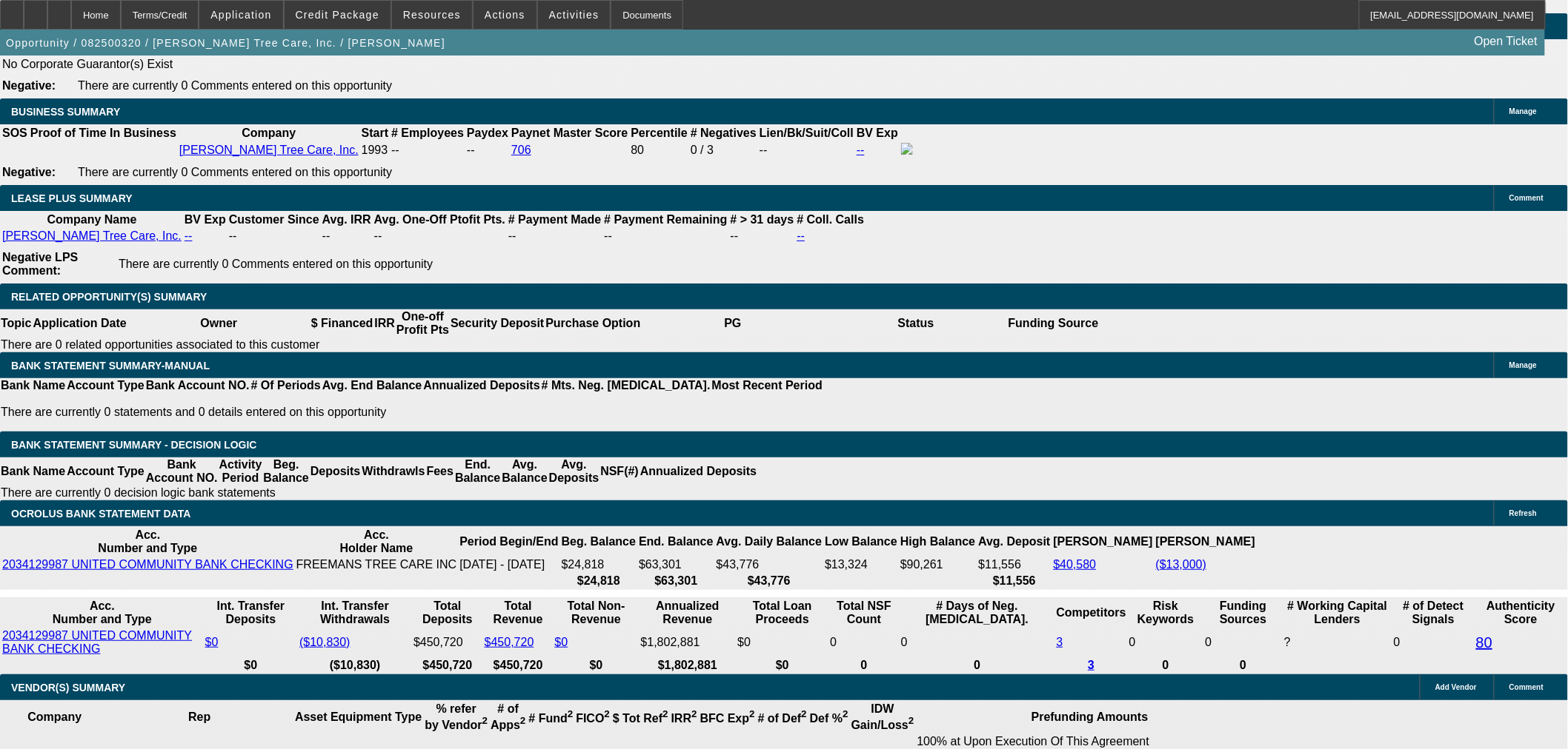
select select "0"
select select "6"
select select "0"
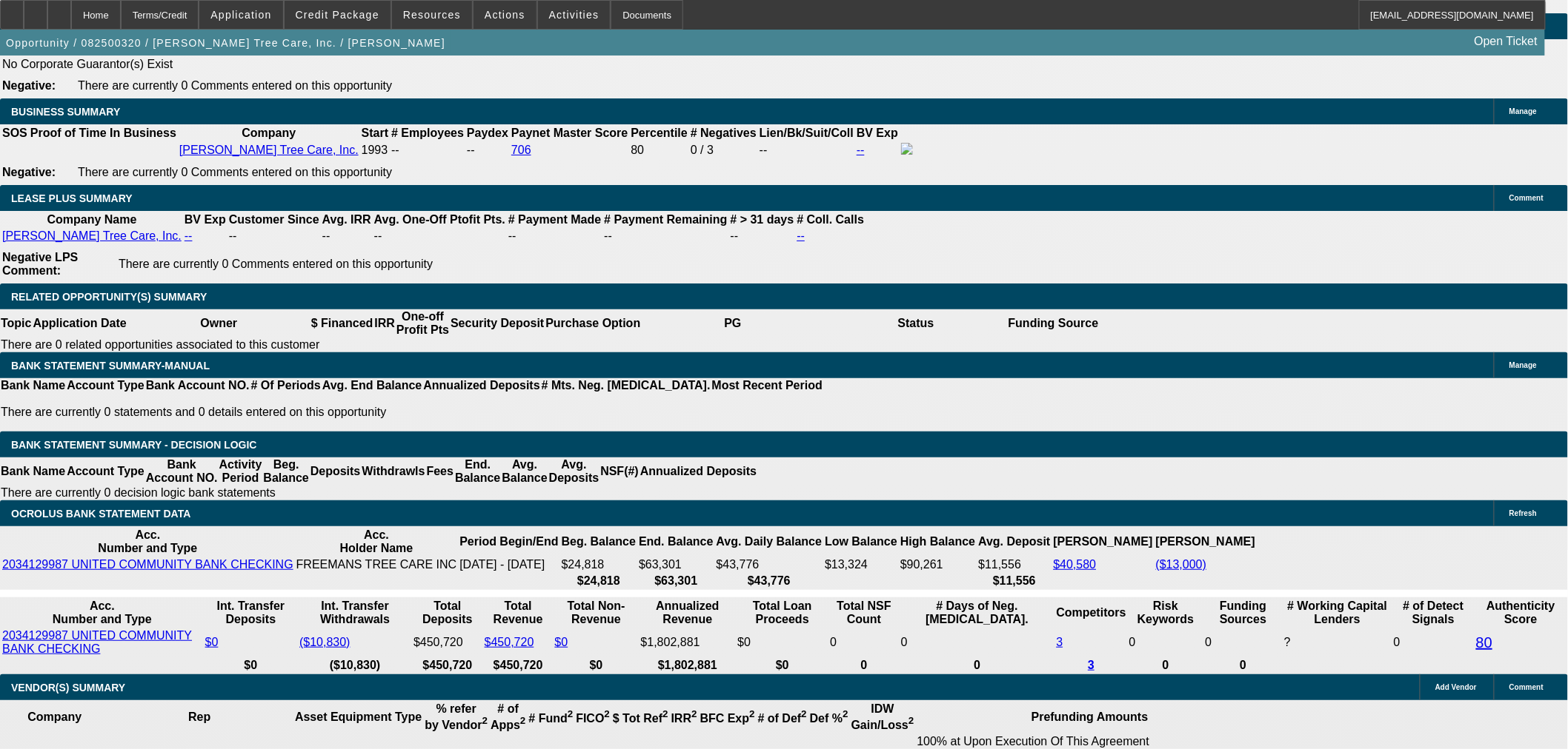
select select "0"
select select "6"
select select "0"
select select "2"
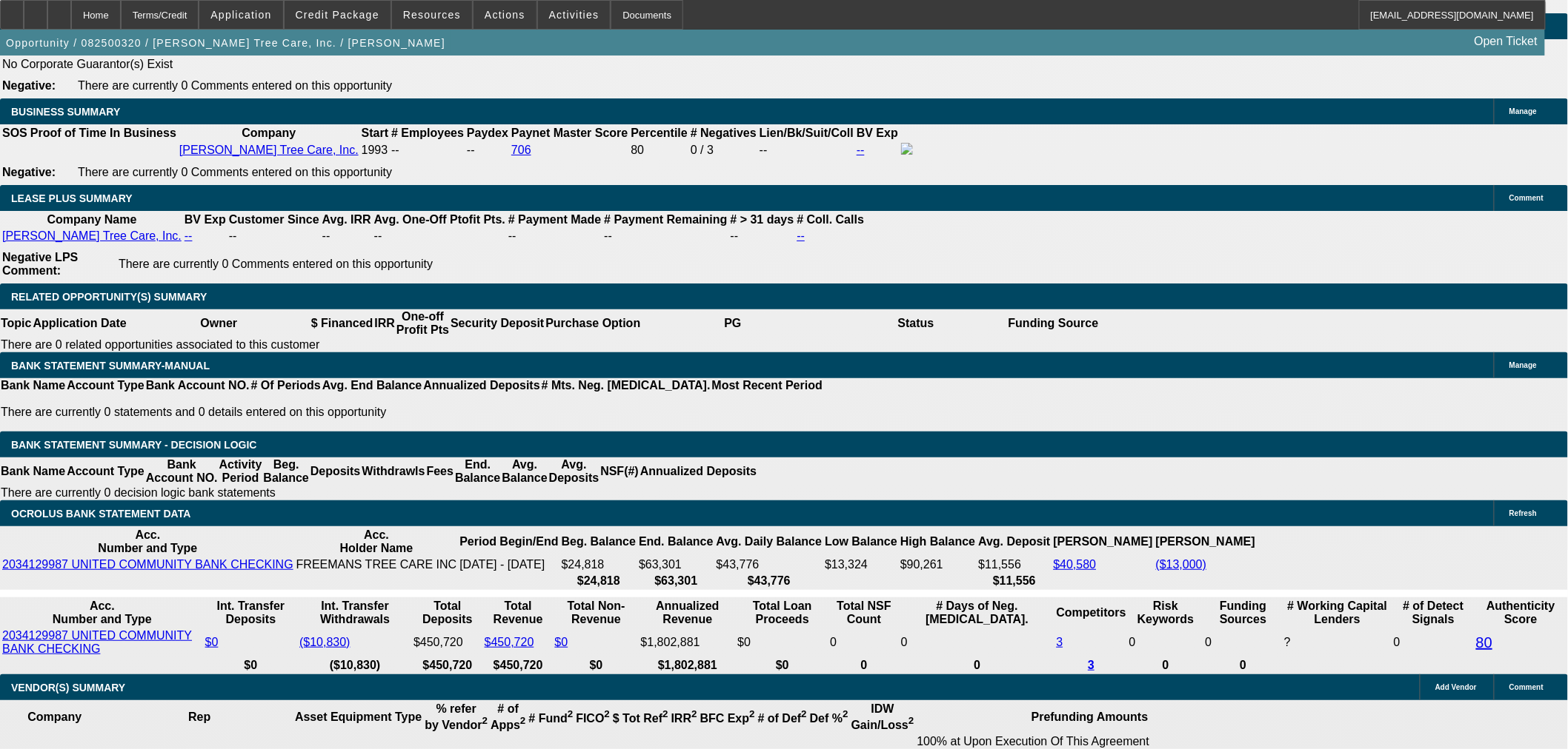
select select "2"
select select "0"
select select "6"
select select "0"
select select "2"
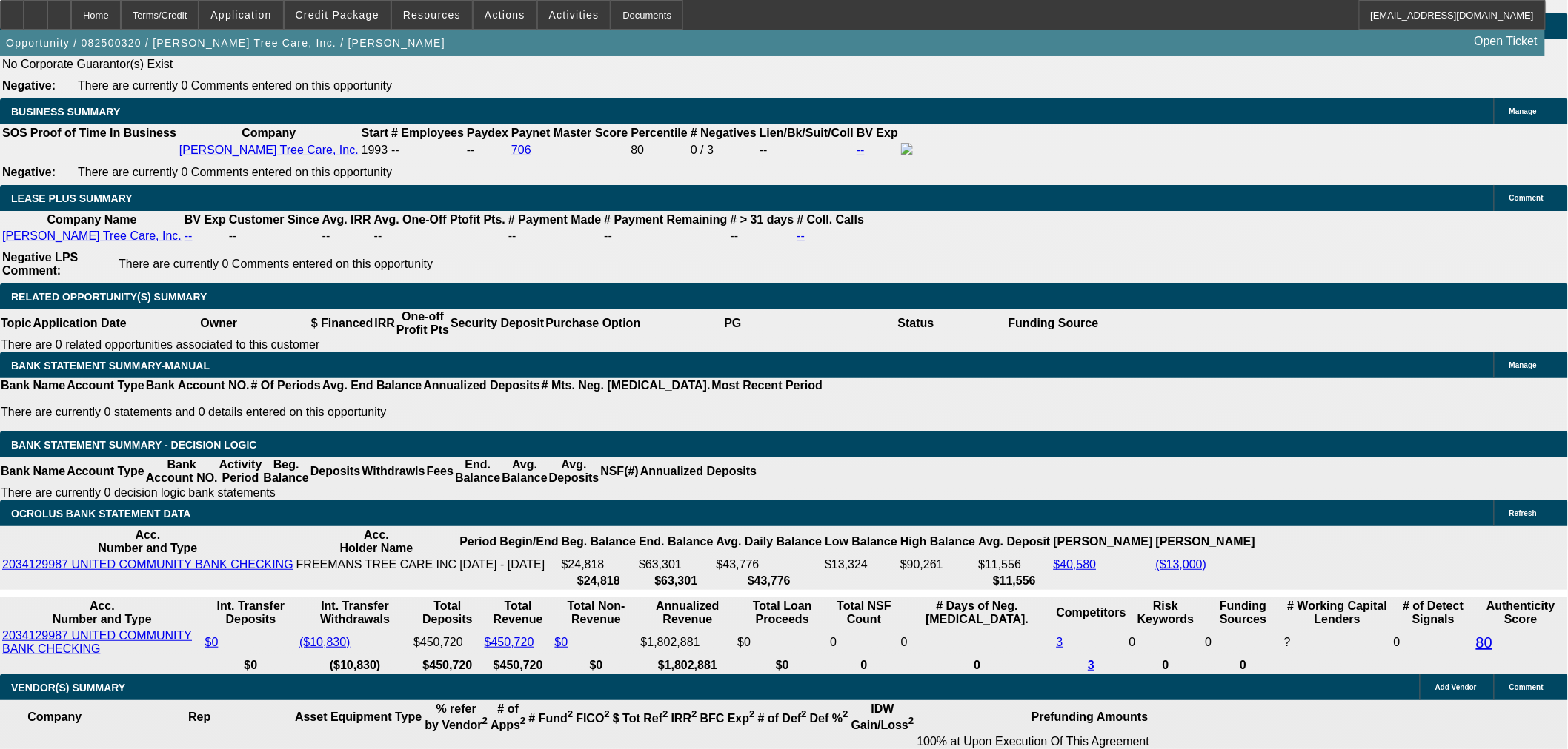
select select "2"
select select "0"
select select "6"
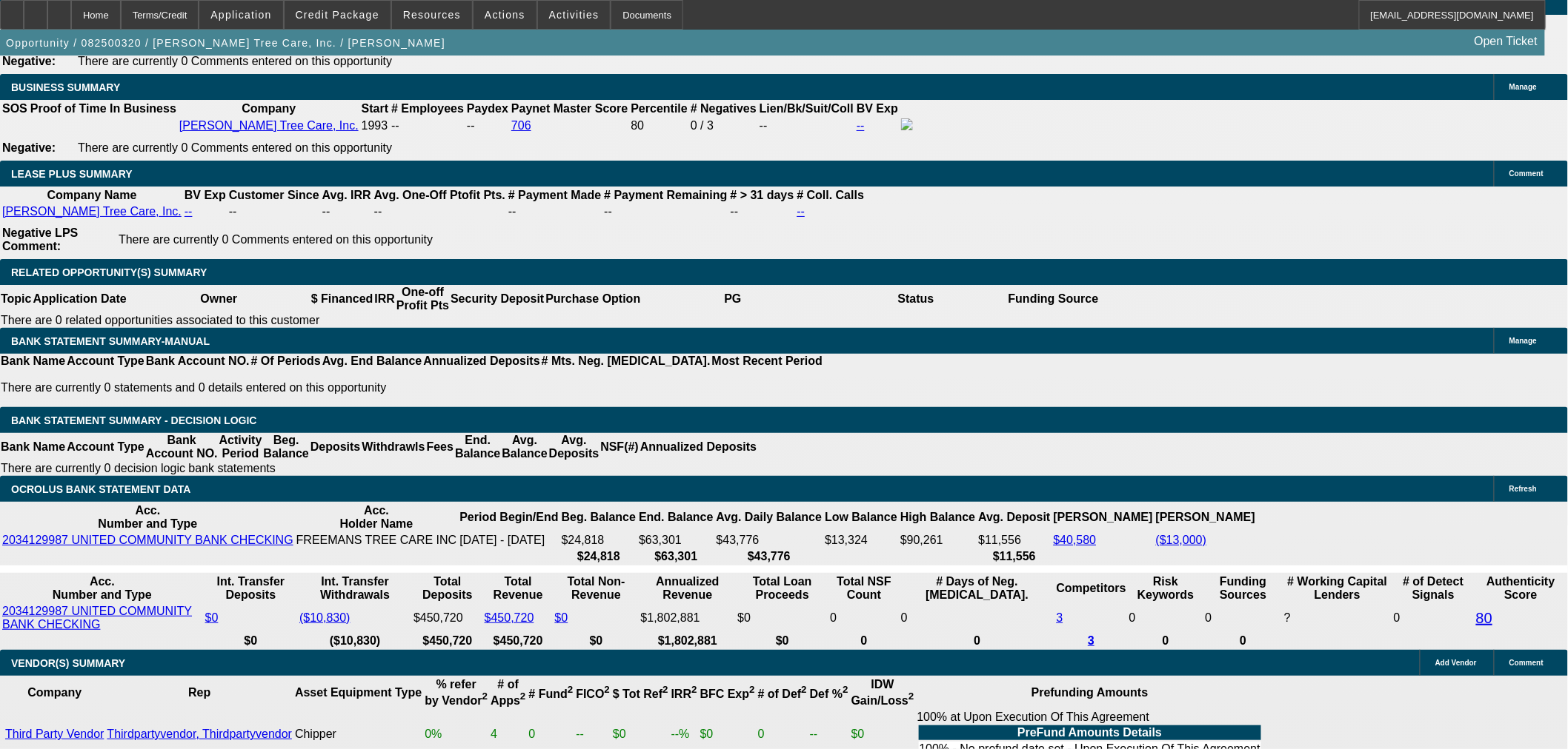
drag, startPoint x: 1457, startPoint y: 98, endPoint x: 1462, endPoint y: 105, distance: 8.6
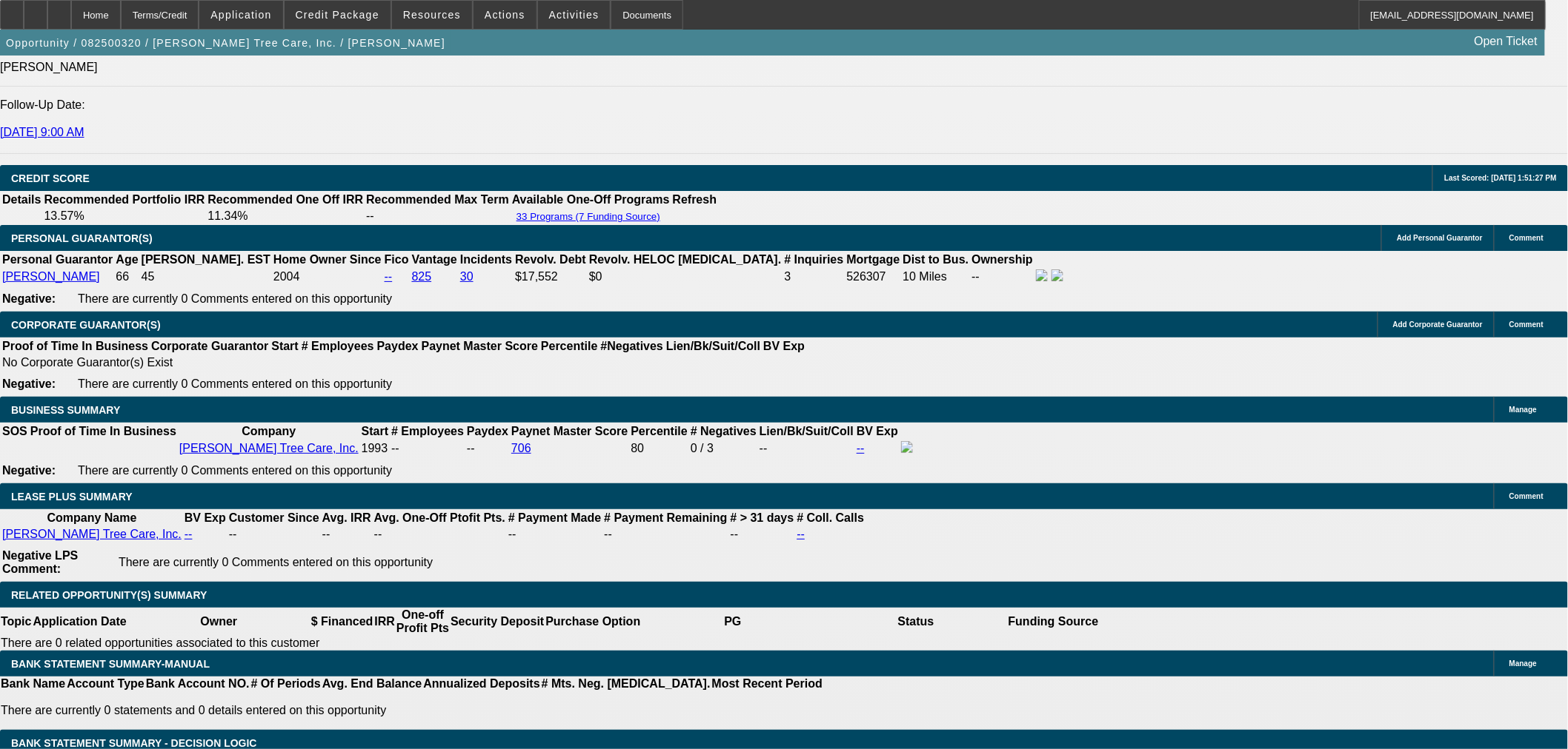
scroll to position [2061, 0]
